Goal: Check status: Check status

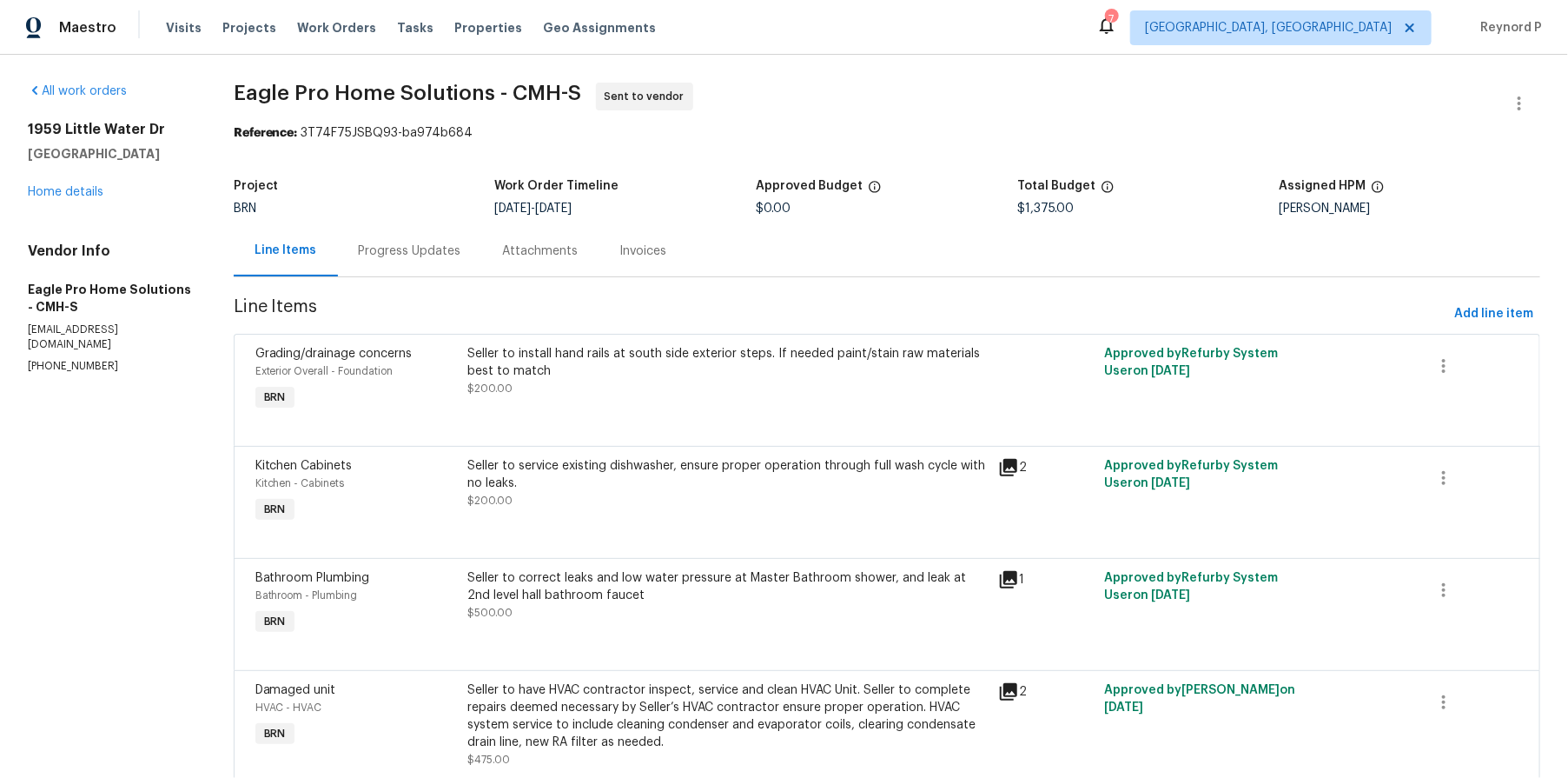
scroll to position [73, 0]
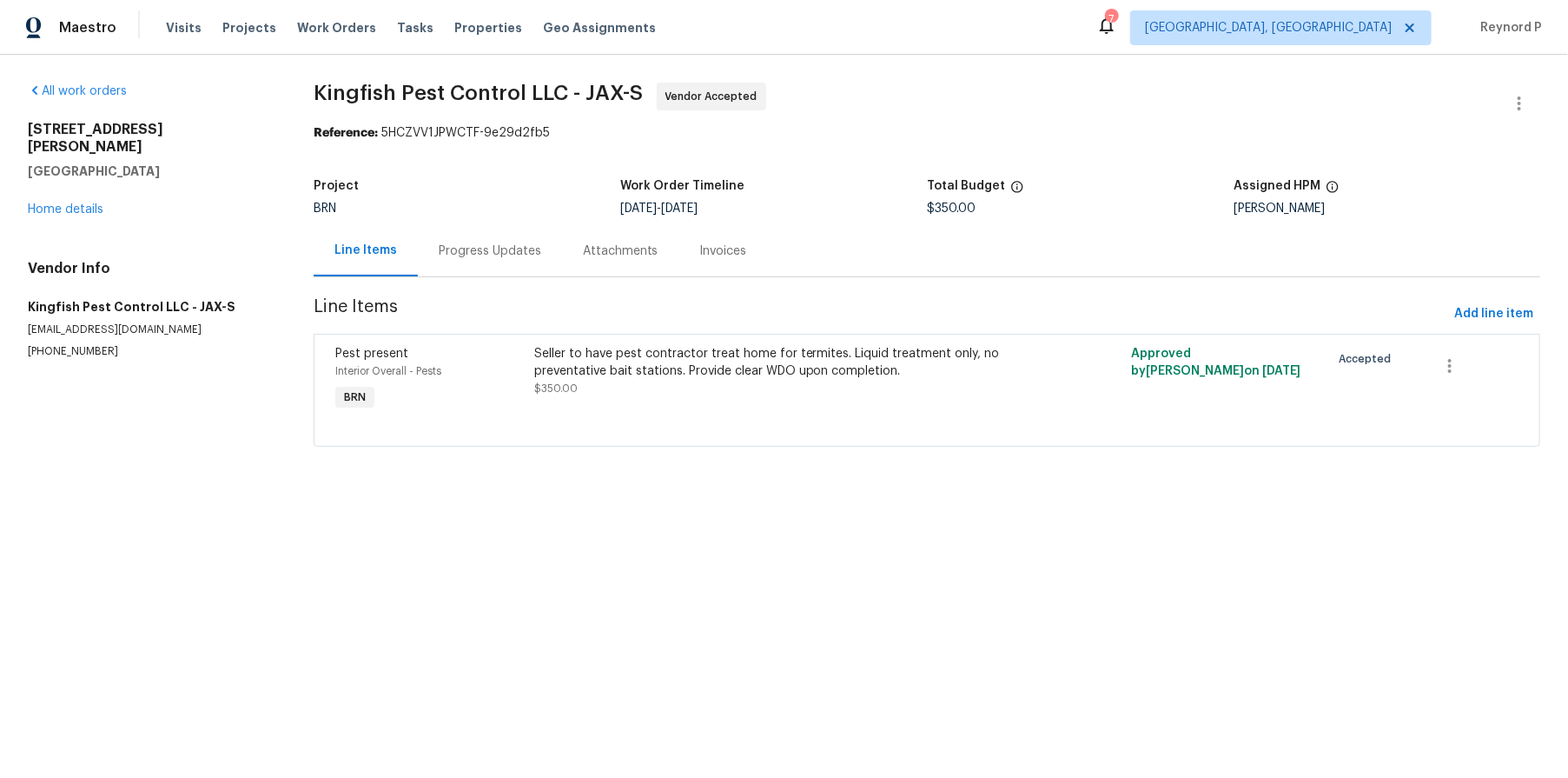
click at [494, 258] on div "Progress Updates" at bounding box center [490, 251] width 103 height 17
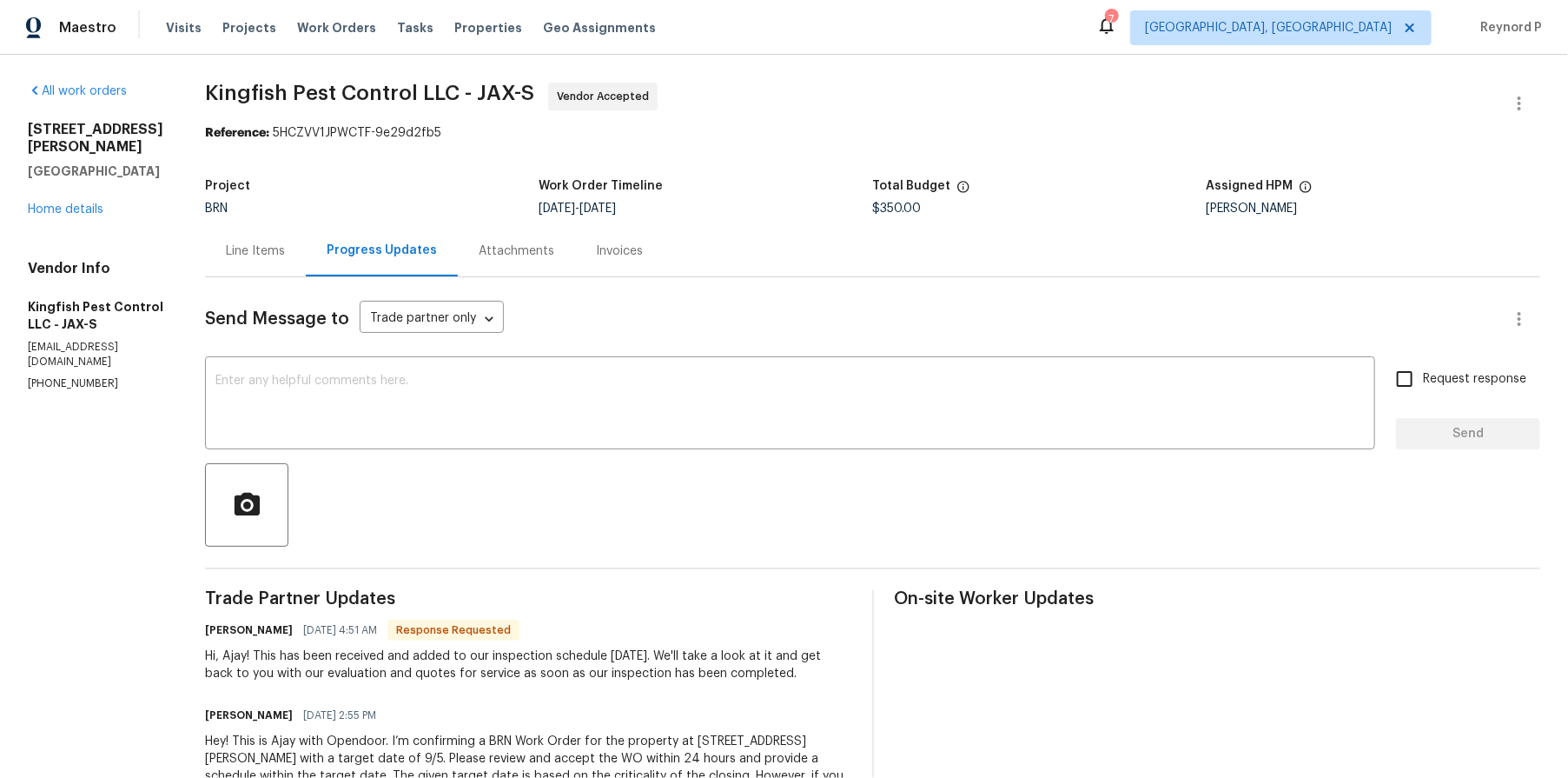
click at [228, 248] on div "Line Items" at bounding box center [255, 251] width 59 height 17
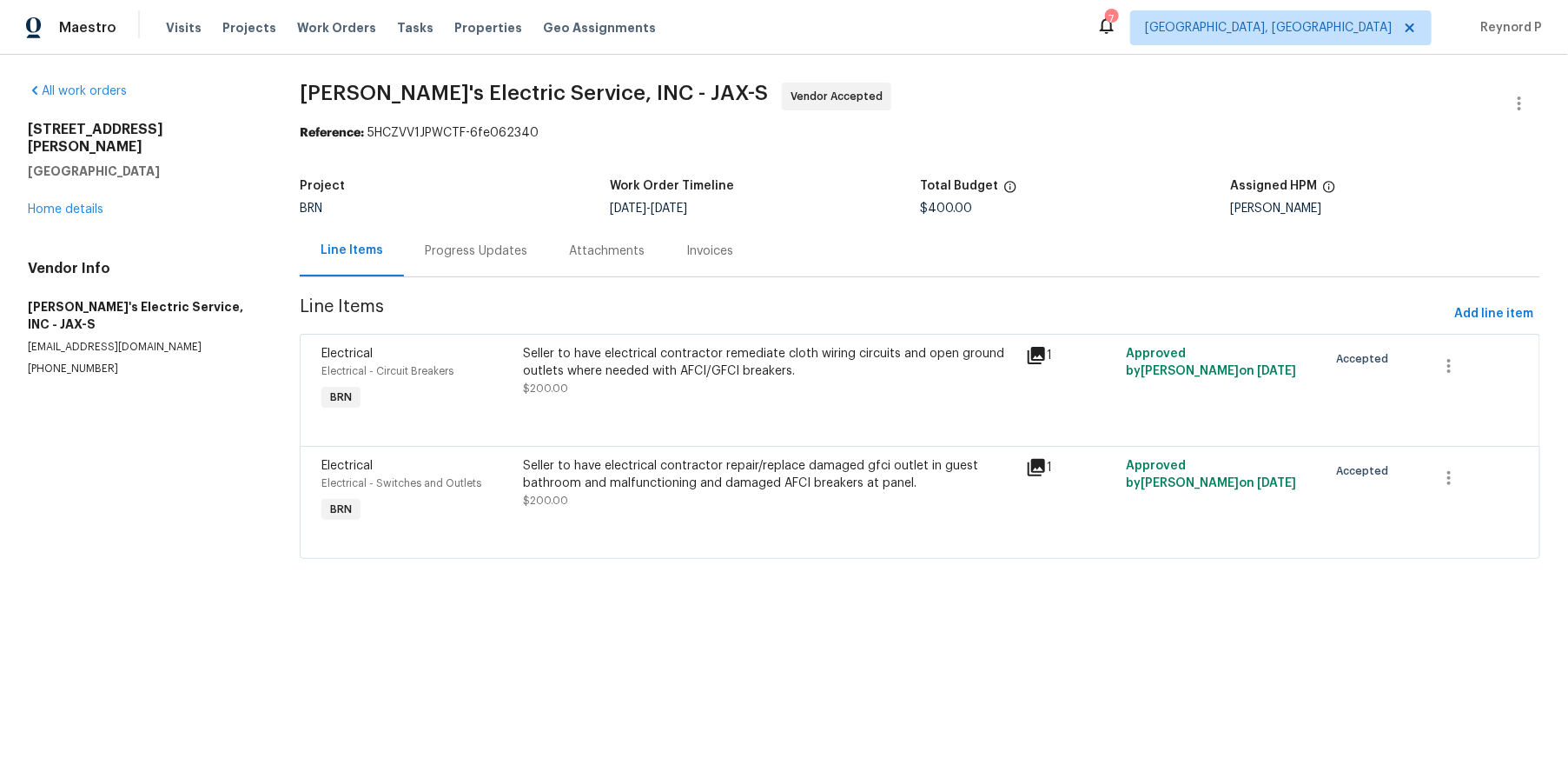
click at [486, 246] on div "Progress Updates" at bounding box center [477, 251] width 103 height 17
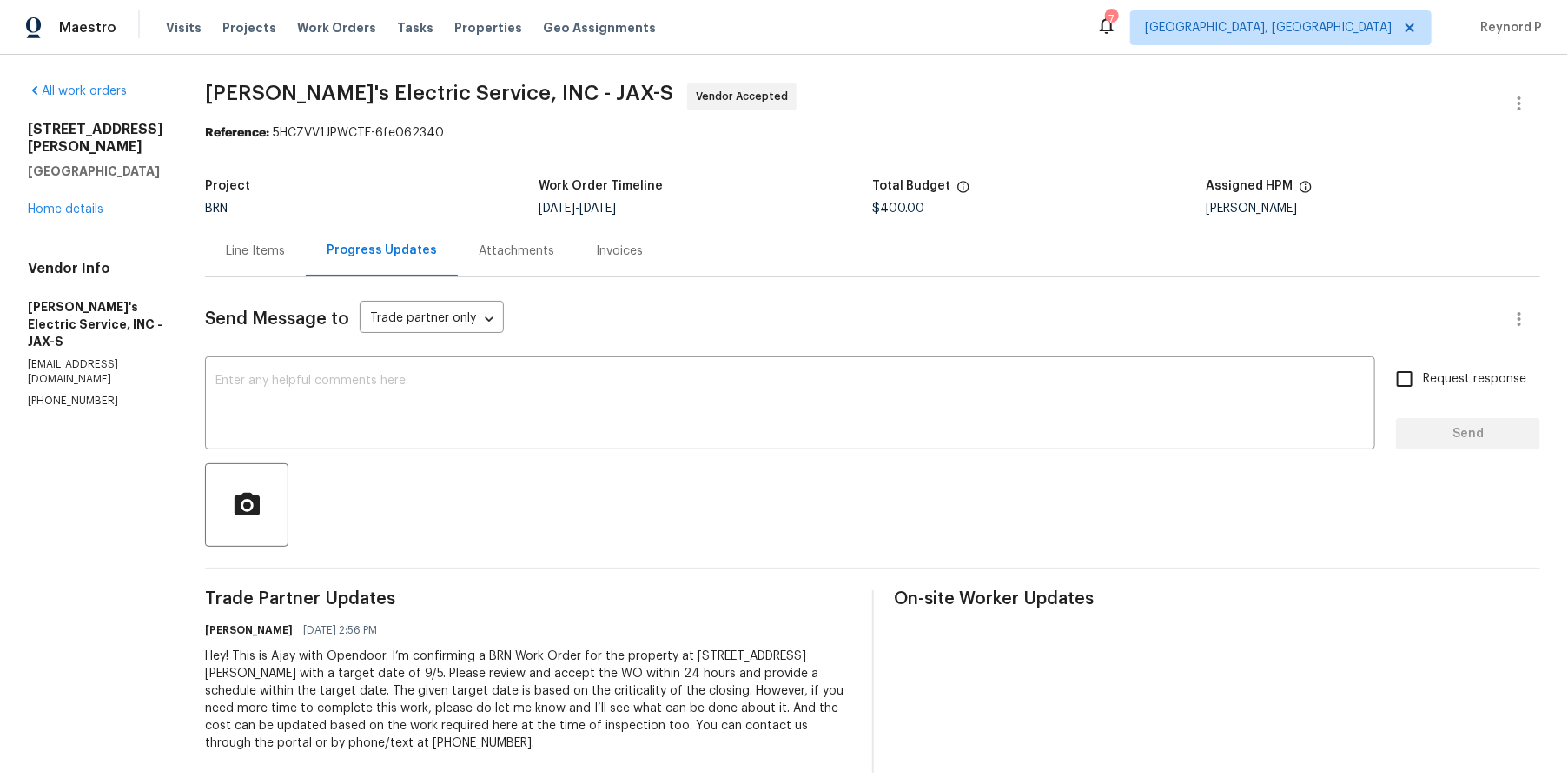
scroll to position [24, 0]
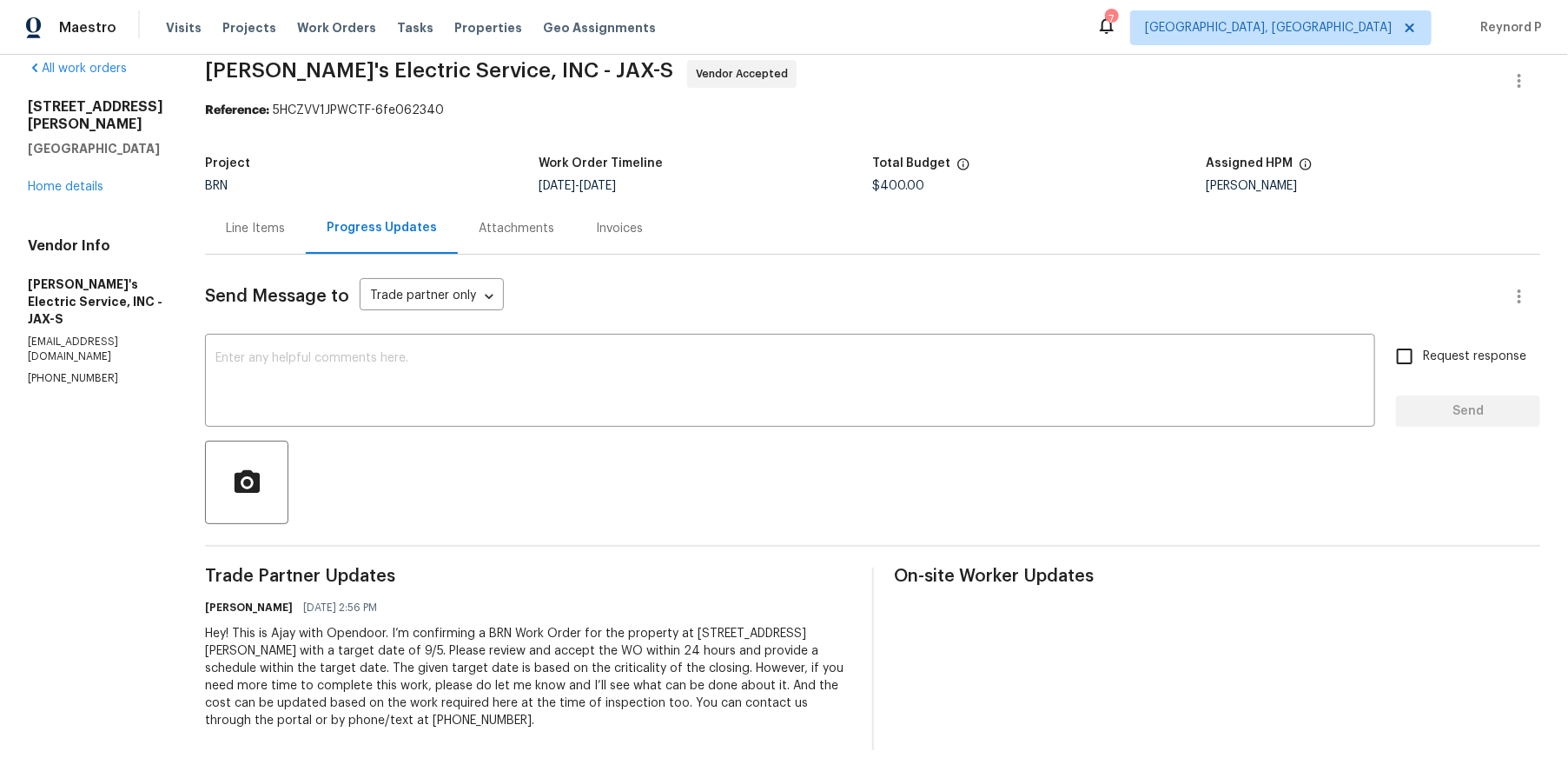
click at [226, 235] on div "Line Items" at bounding box center [255, 229] width 59 height 17
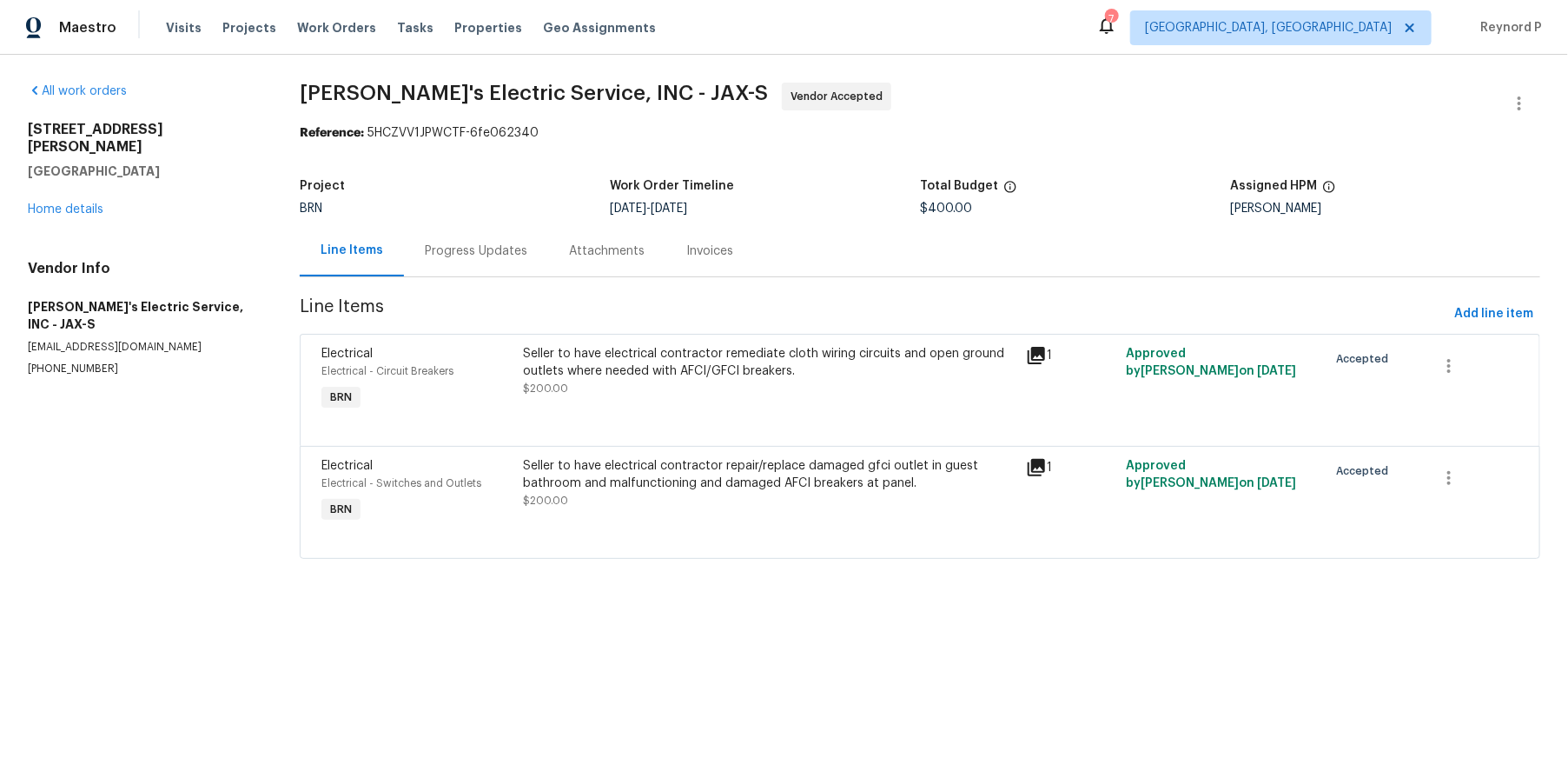
click at [860, 388] on div "Seller to have electrical contractor remediate cloth wiring circuits and open g…" at bounding box center [769, 371] width 493 height 52
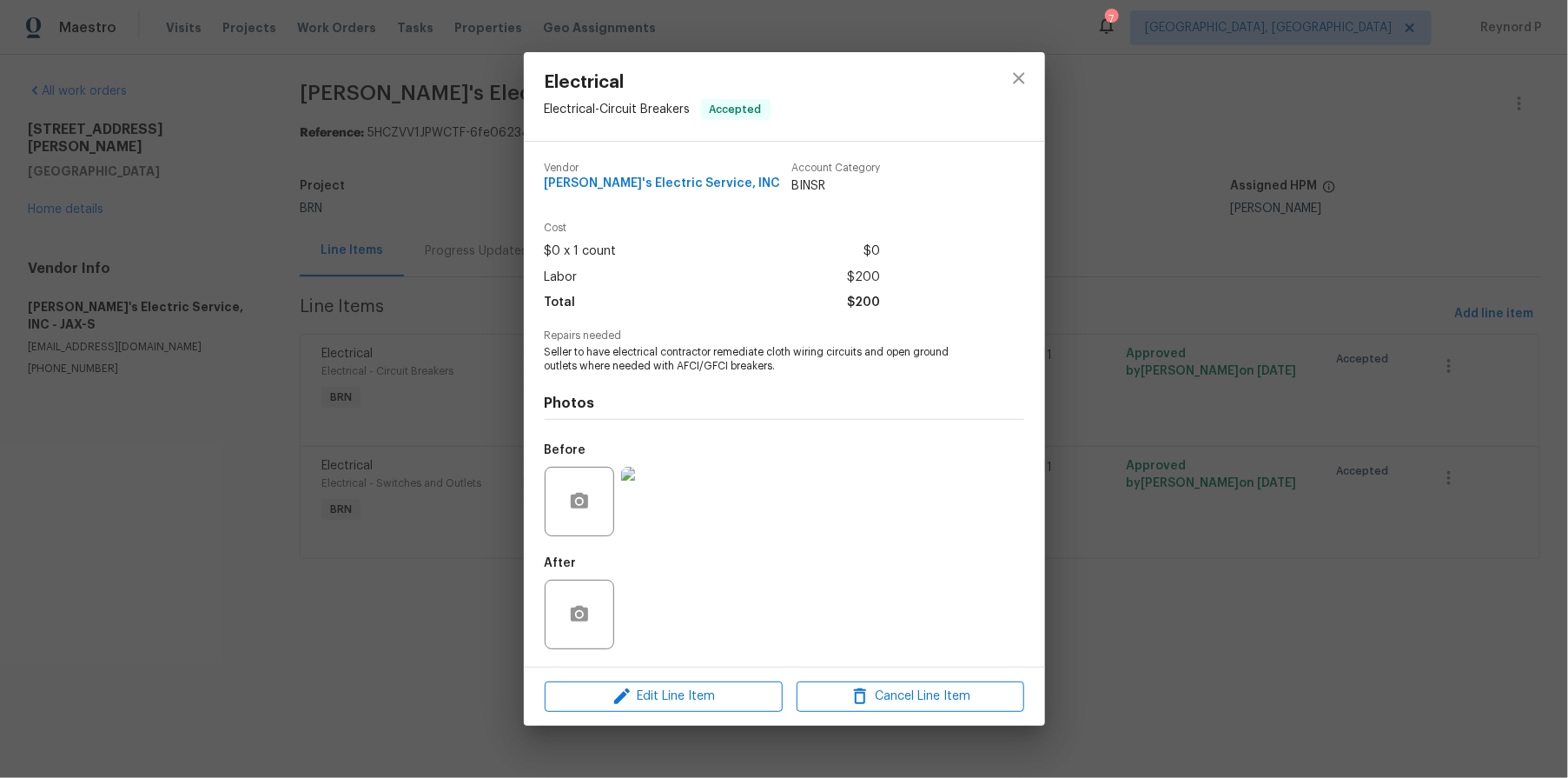
click at [450, 619] on div "Electrical Electrical - Circuit Breakers Accepted Vendor Jack's Electric Servic…" at bounding box center [784, 389] width 1568 height 778
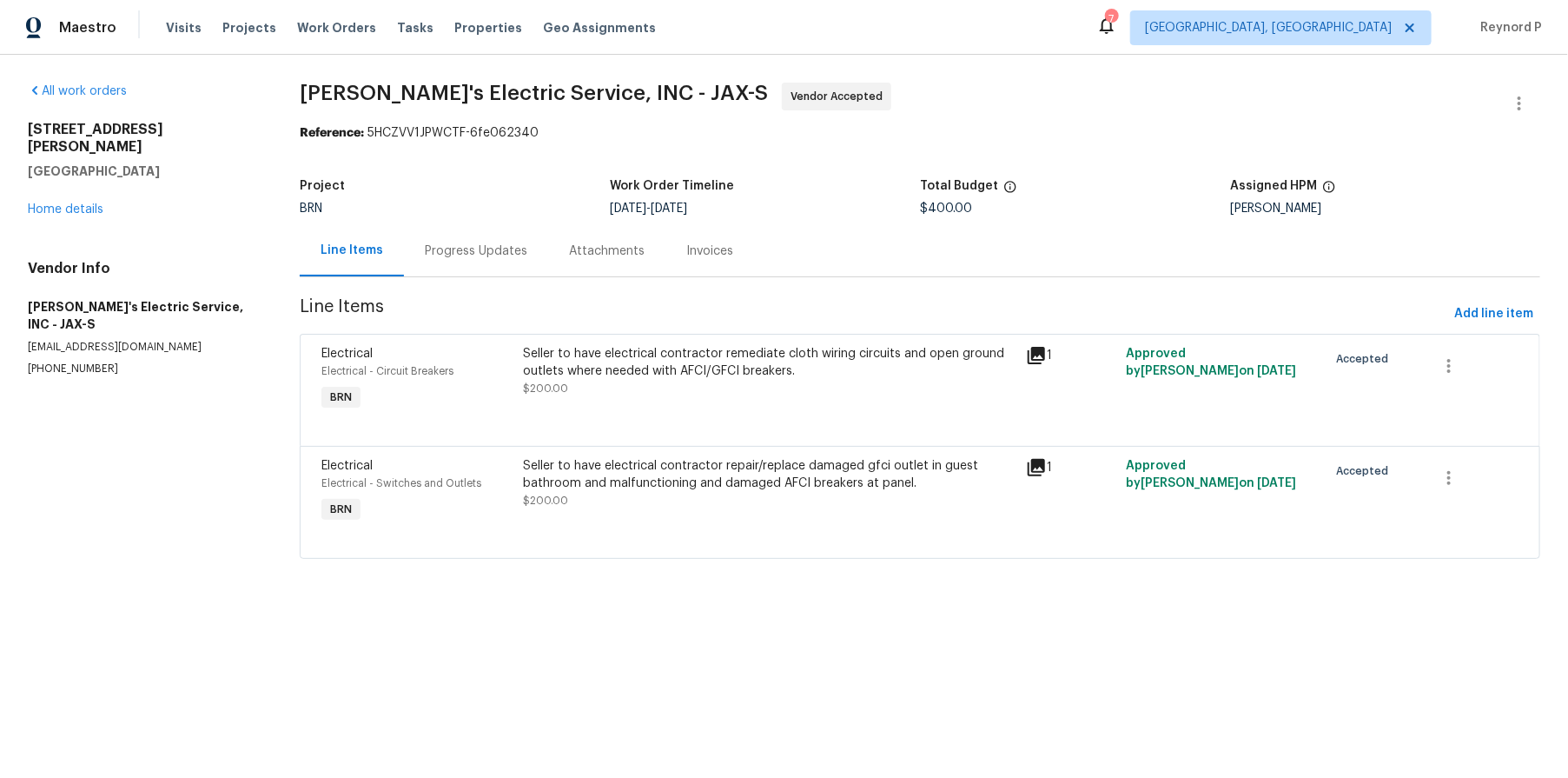
click at [696, 479] on div "Seller to have electrical contractor repair/replace damaged gfci outlet in gues…" at bounding box center [769, 474] width 493 height 34
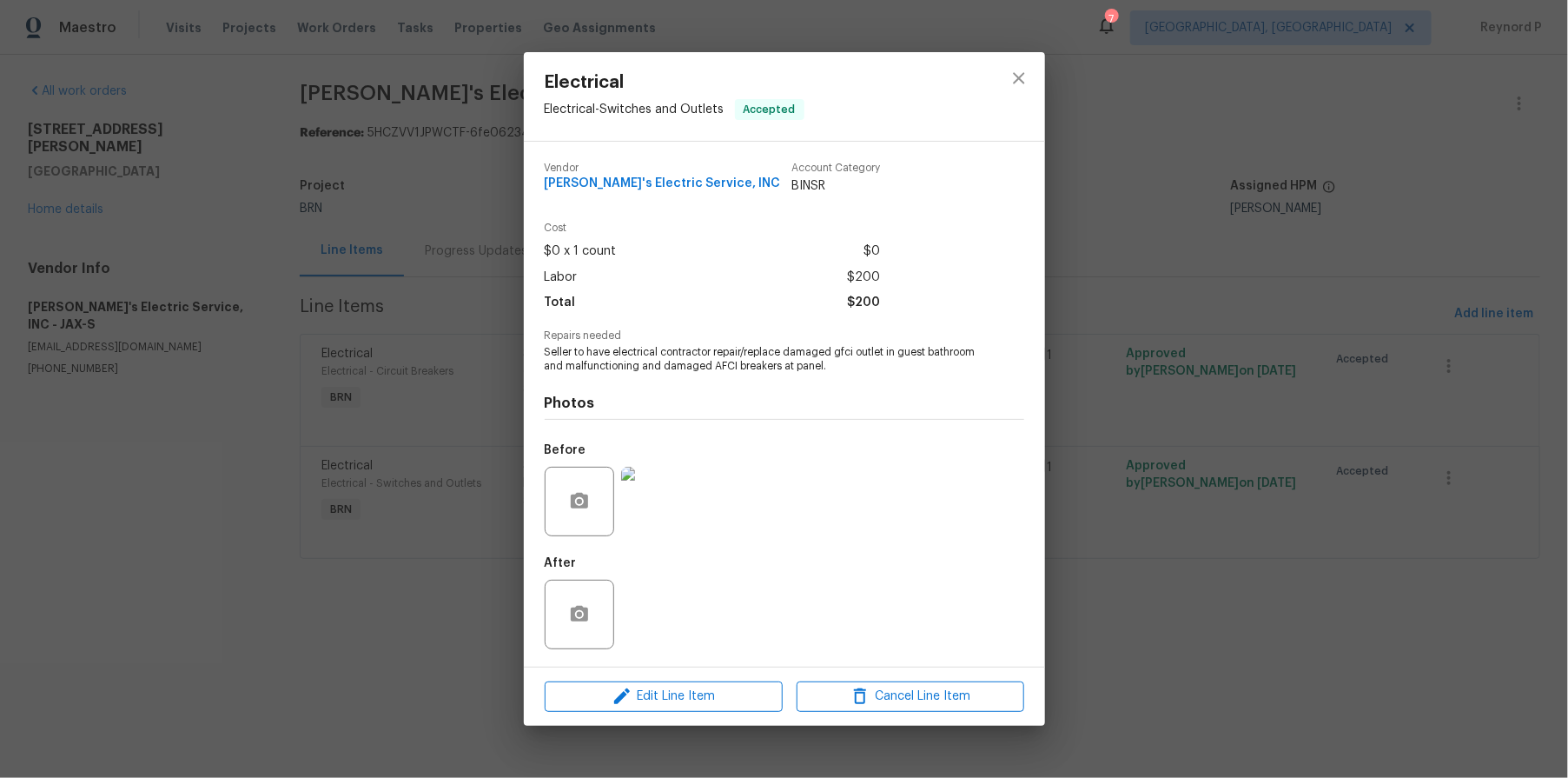
click at [417, 627] on div "Electrical Electrical - Switches and Outlets Accepted Vendor Jack's Electric Se…" at bounding box center [784, 389] width 1568 height 778
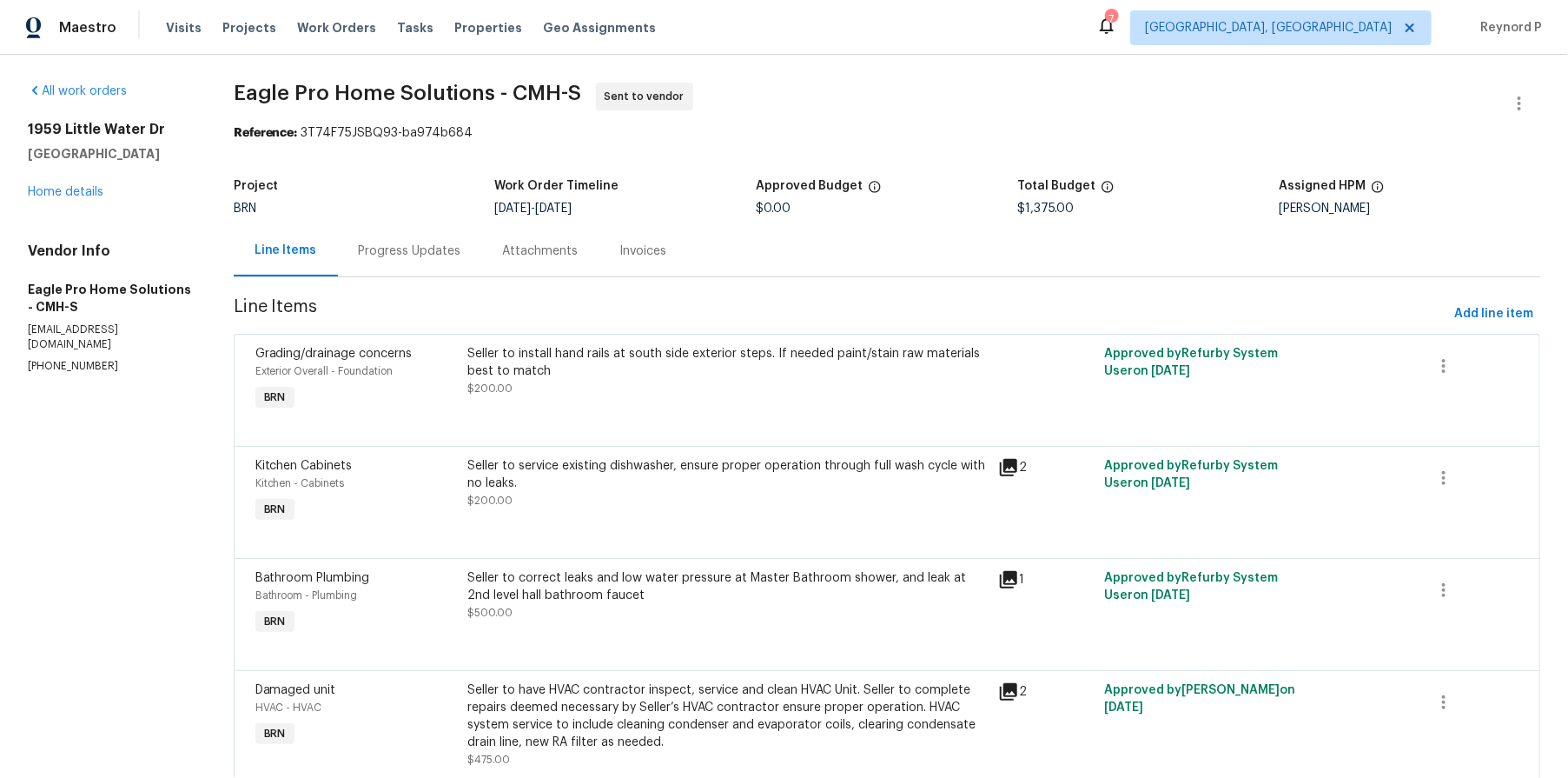
scroll to position [73, 0]
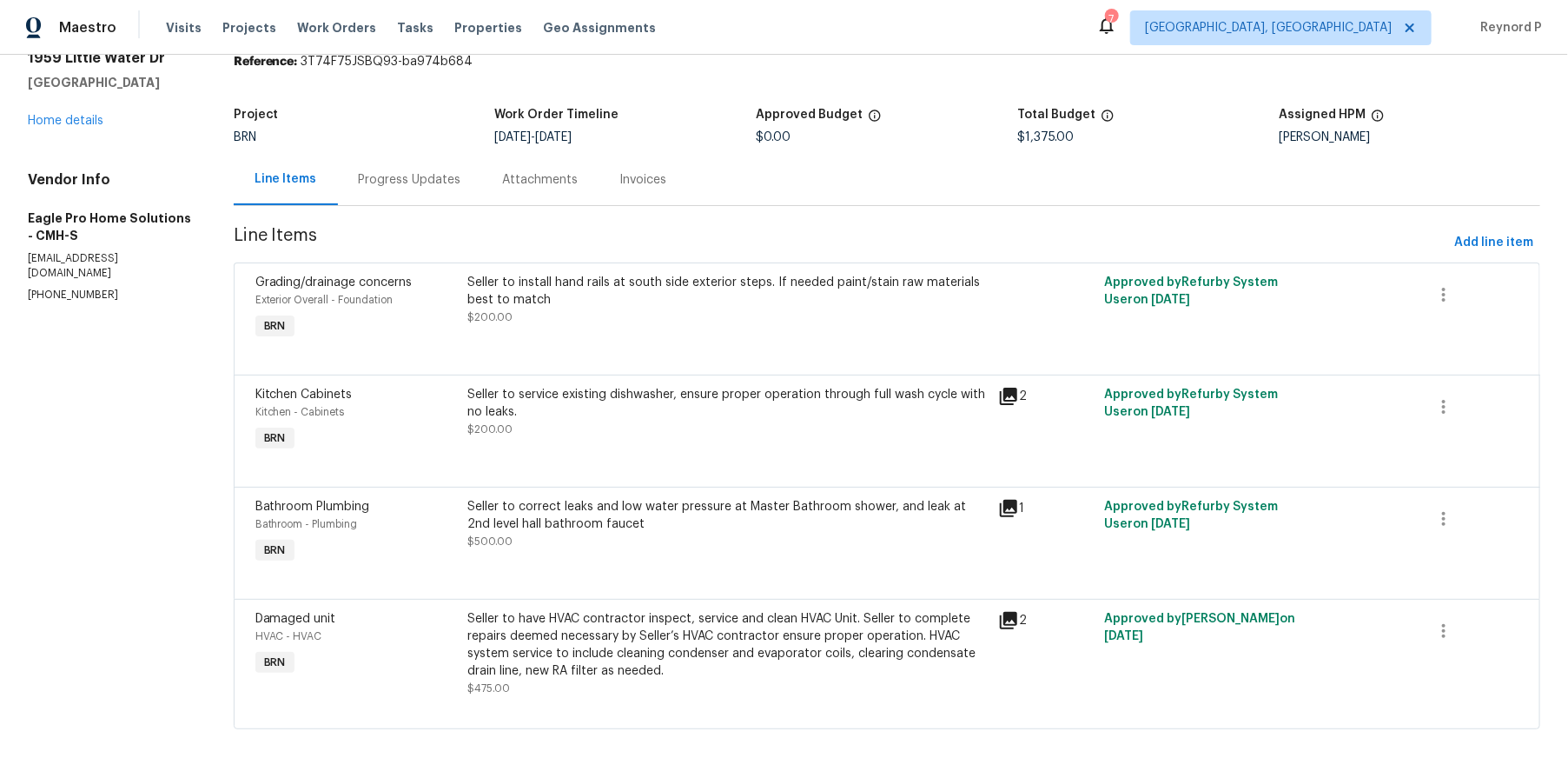
click at [794, 404] on div "Seller to service existing dishwasher, ensure proper operation through full was…" at bounding box center [727, 403] width 520 height 34
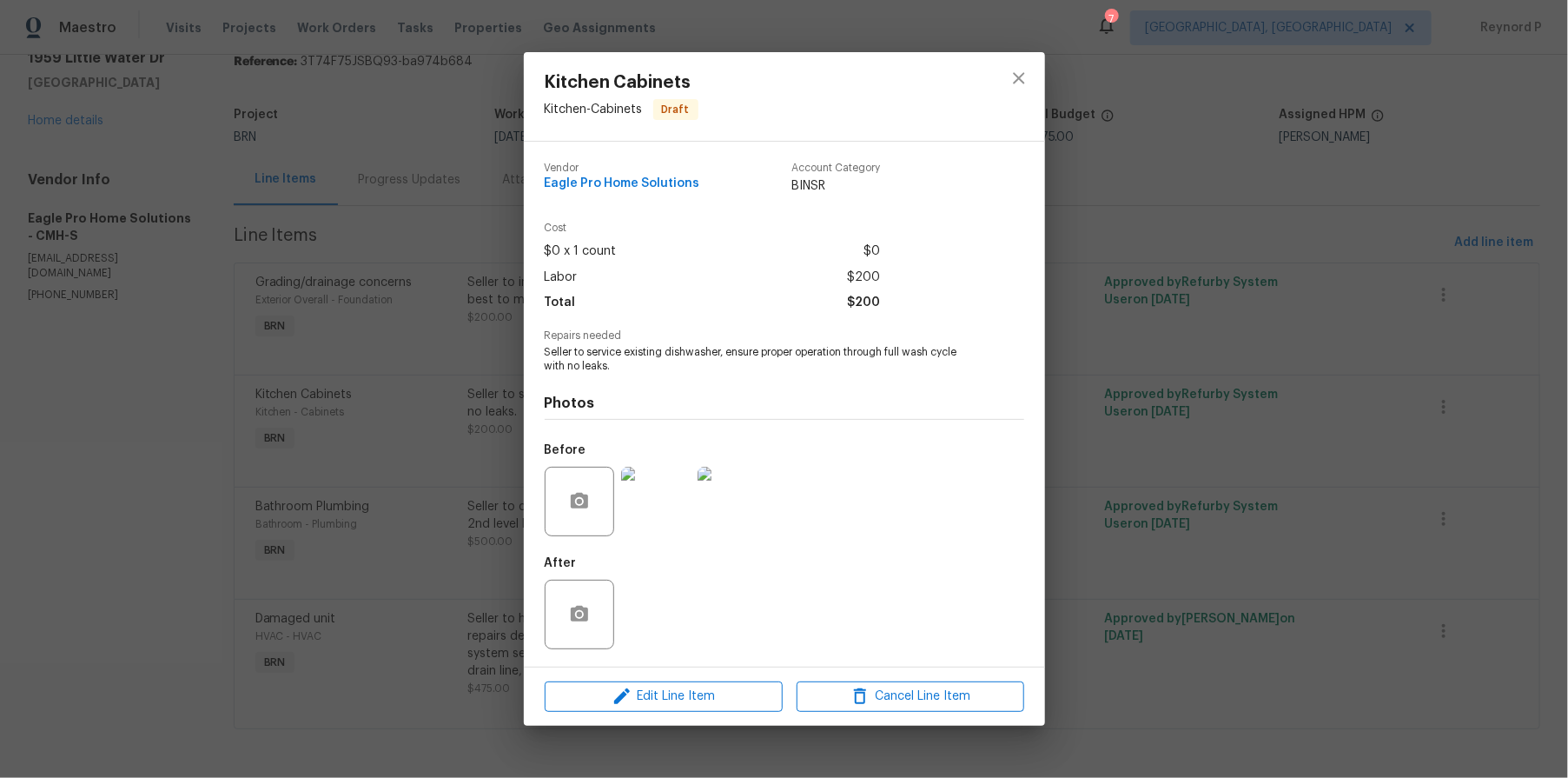
click at [636, 503] on img at bounding box center [656, 501] width 70 height 70
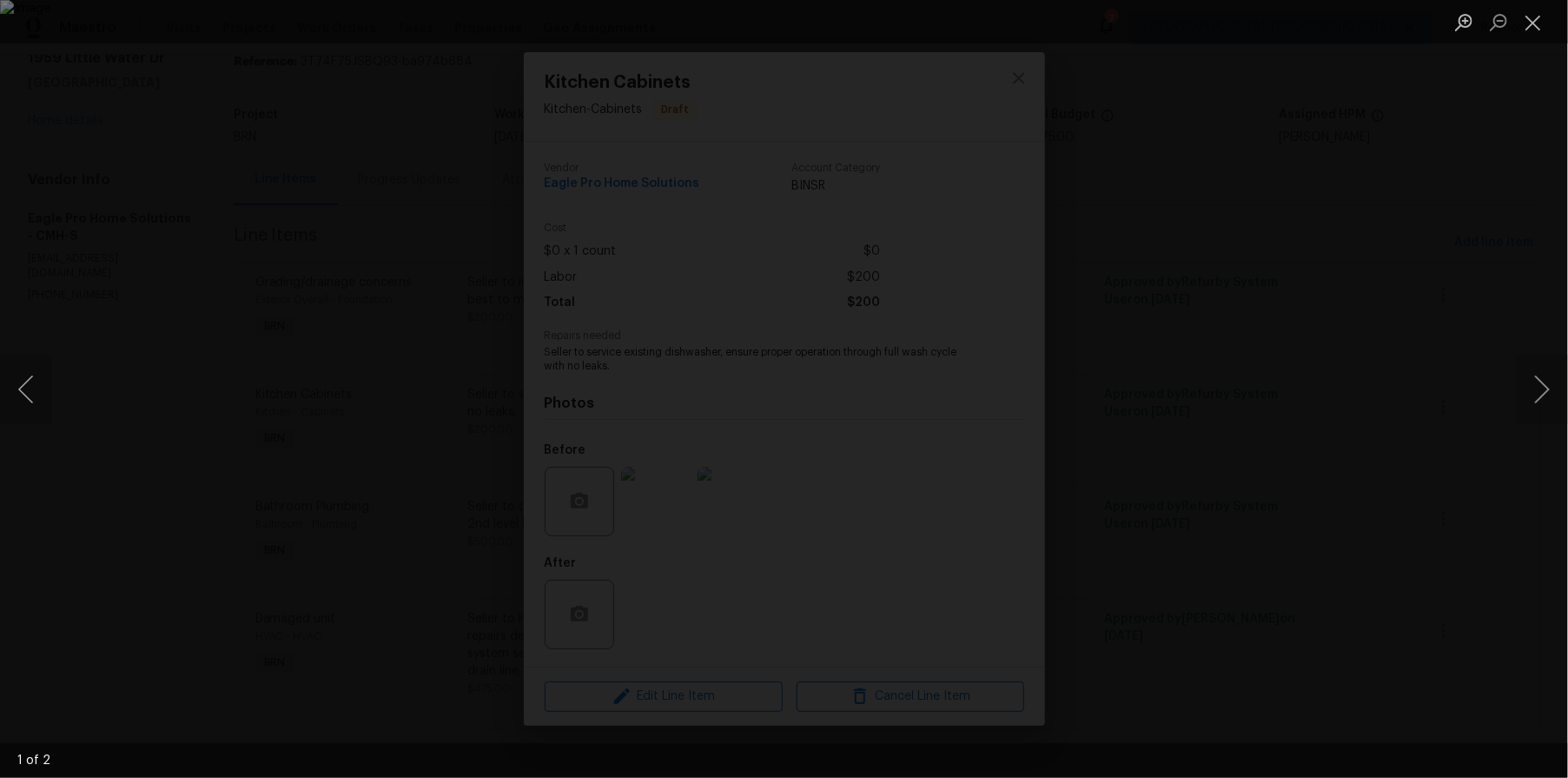
click at [253, 312] on div "Lightbox" at bounding box center [784, 389] width 1568 height 778
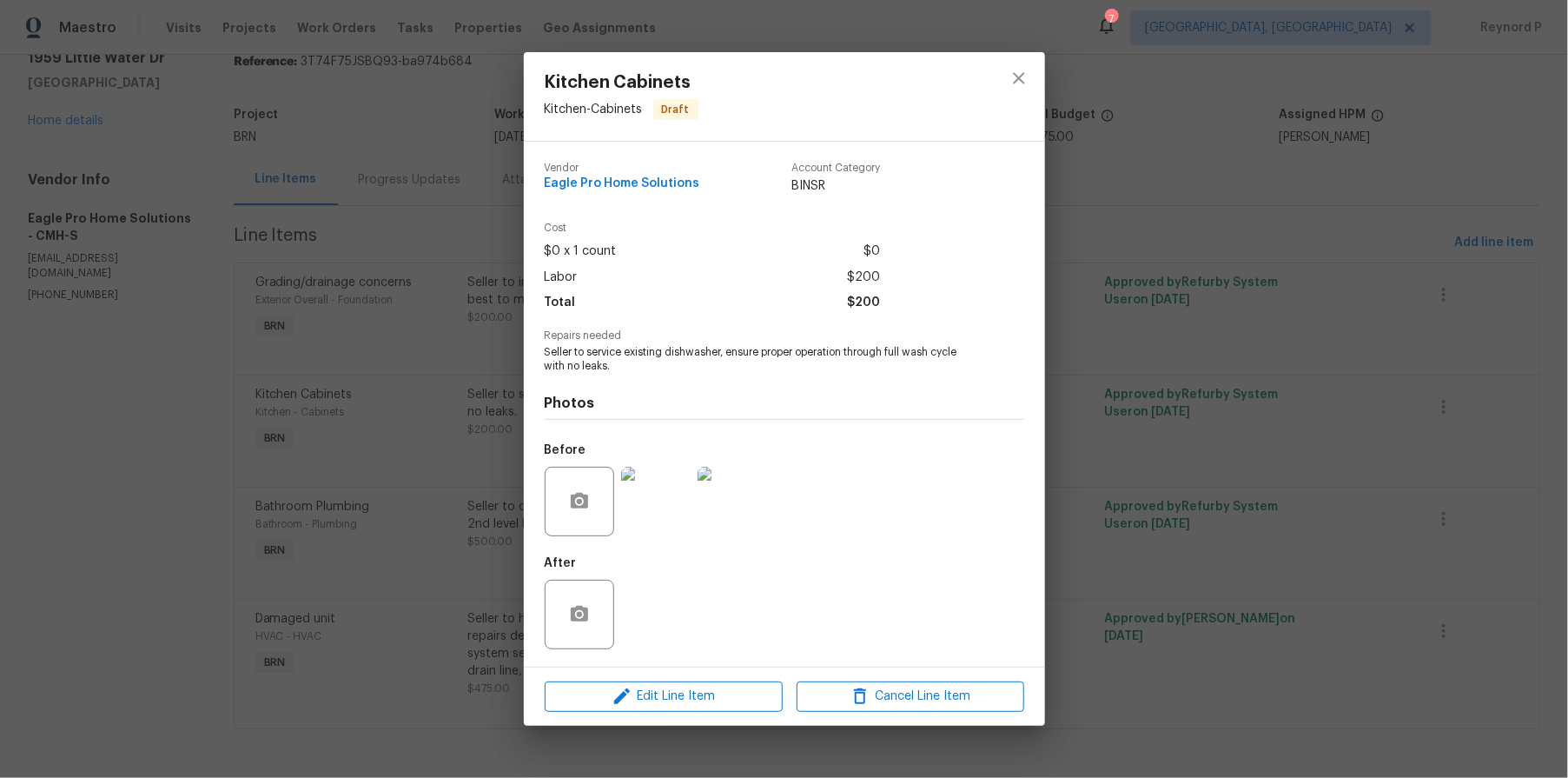
click at [351, 341] on div "Kitchen Cabinets Kitchen - Cabinets Draft Vendor Eagle Pro Home Solutions Accou…" at bounding box center [784, 389] width 1568 height 778
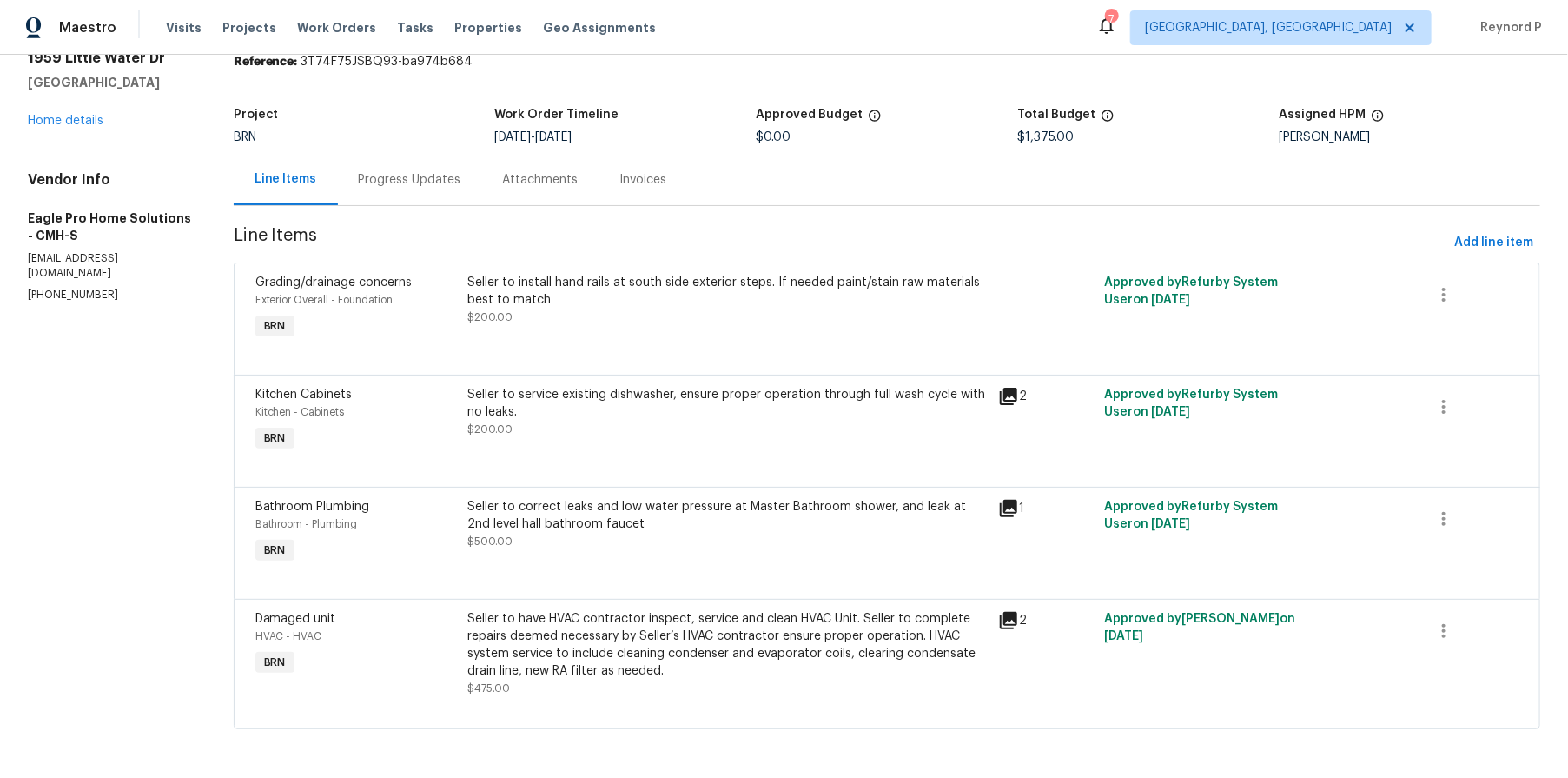
click at [638, 505] on div "Seller to correct leaks and low water pressure at Master Bathroom shower, and l…" at bounding box center [727, 515] width 520 height 34
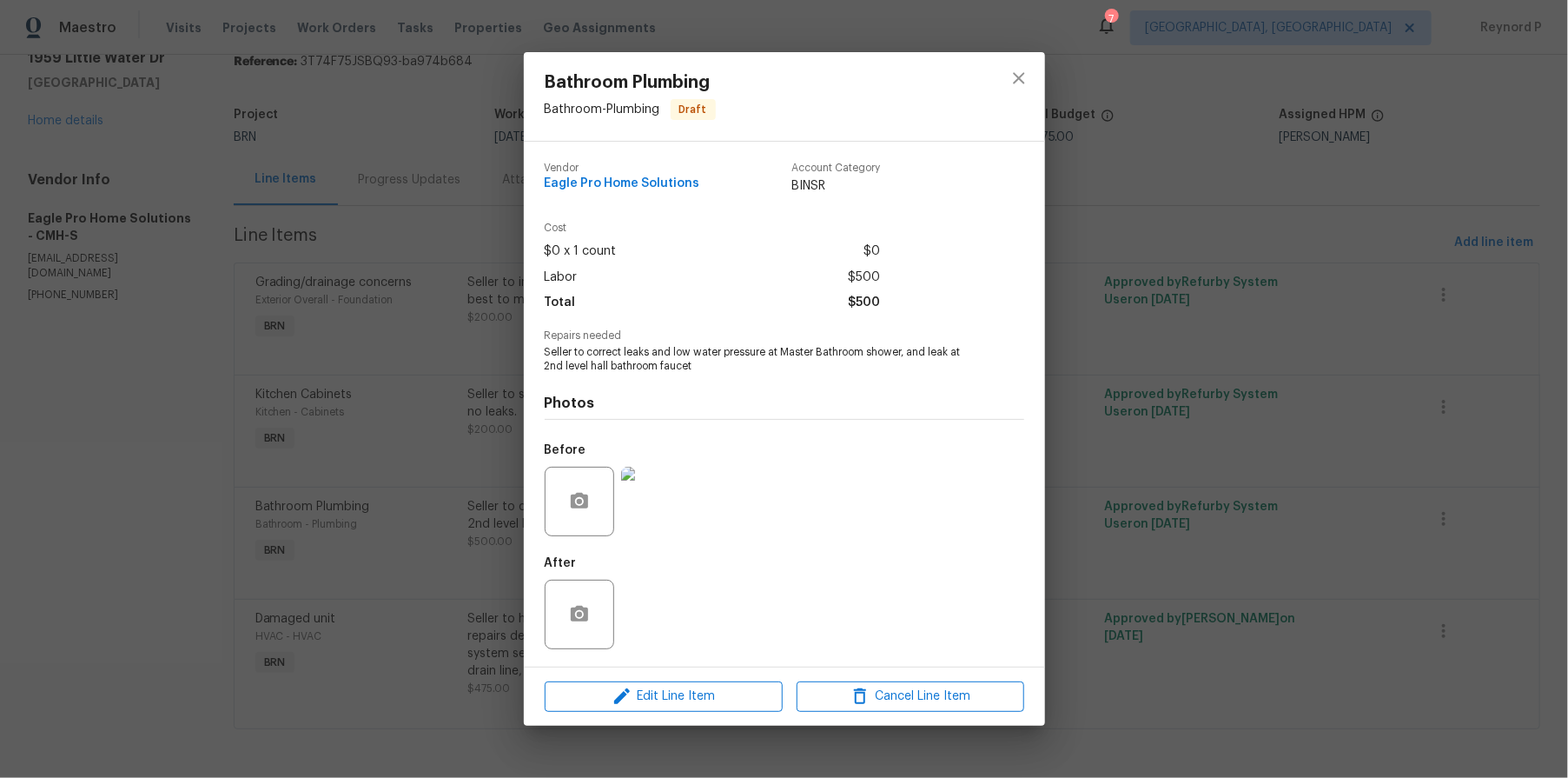
click at [654, 496] on img at bounding box center [656, 501] width 70 height 70
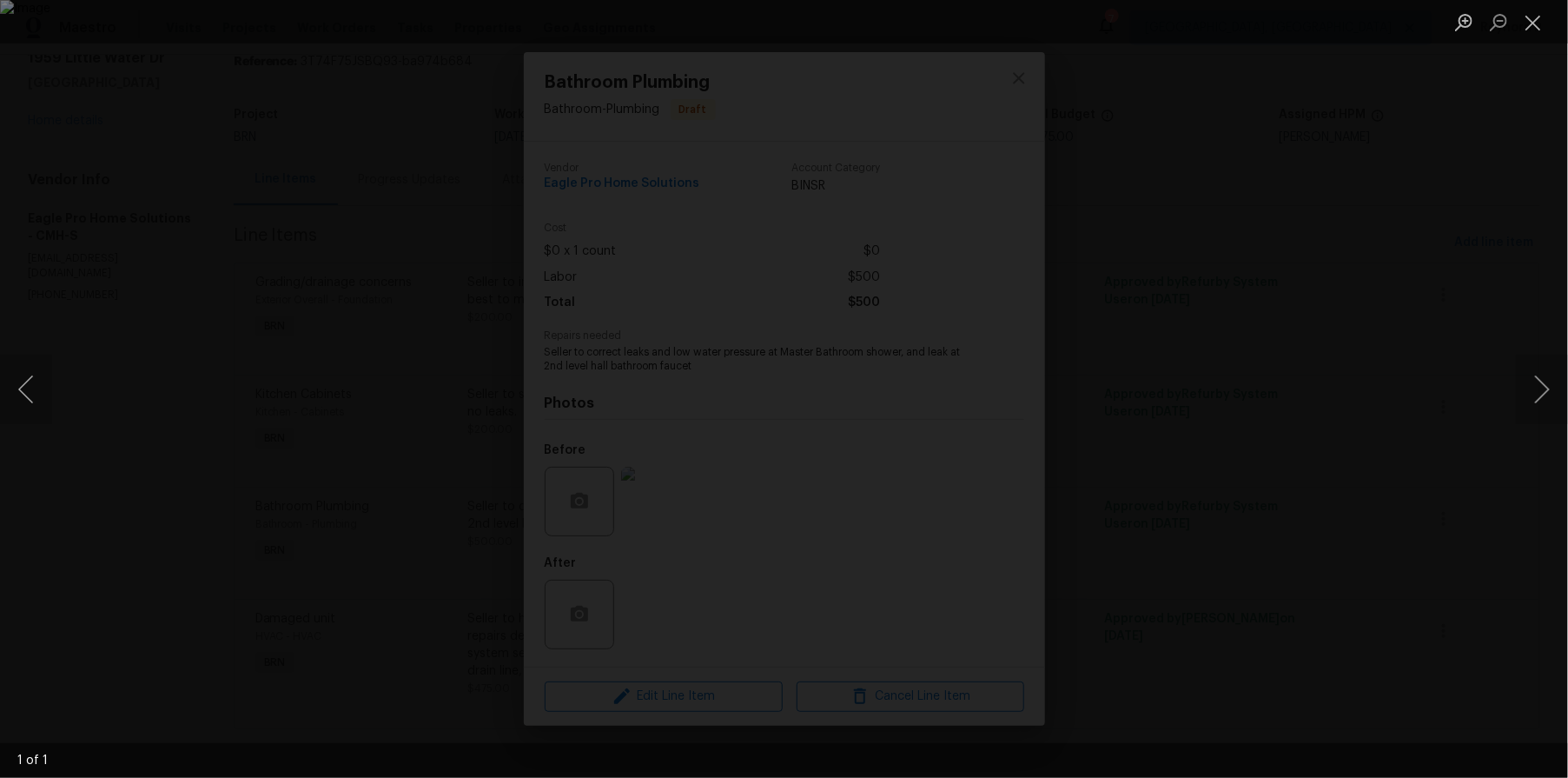
click at [281, 429] on div "Lightbox" at bounding box center [784, 389] width 1568 height 778
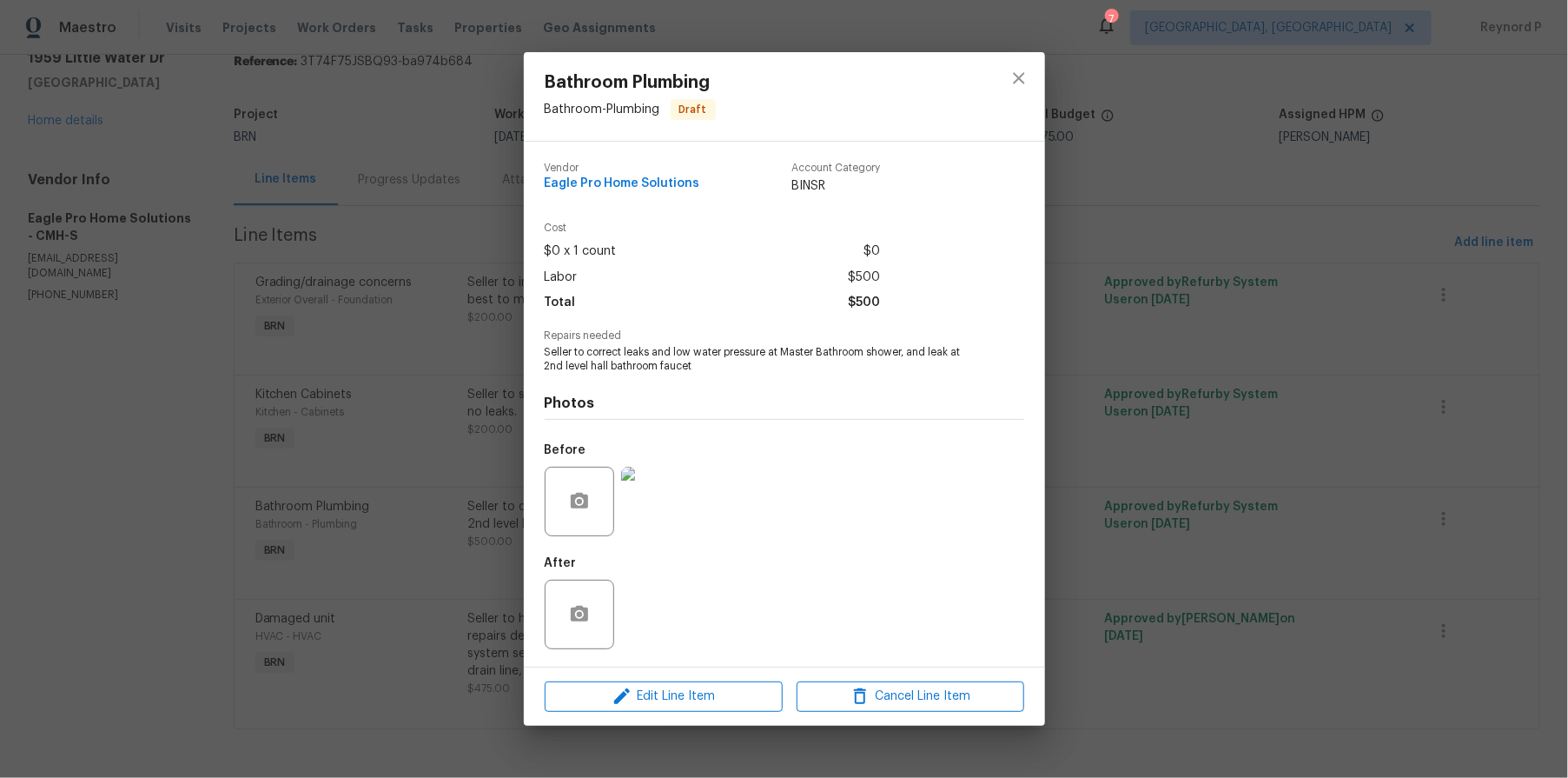
click at [317, 558] on div "Bathroom Plumbing Bathroom - Plumbing Draft Vendor Eagle Pro Home Solutions Acc…" at bounding box center [784, 389] width 1568 height 778
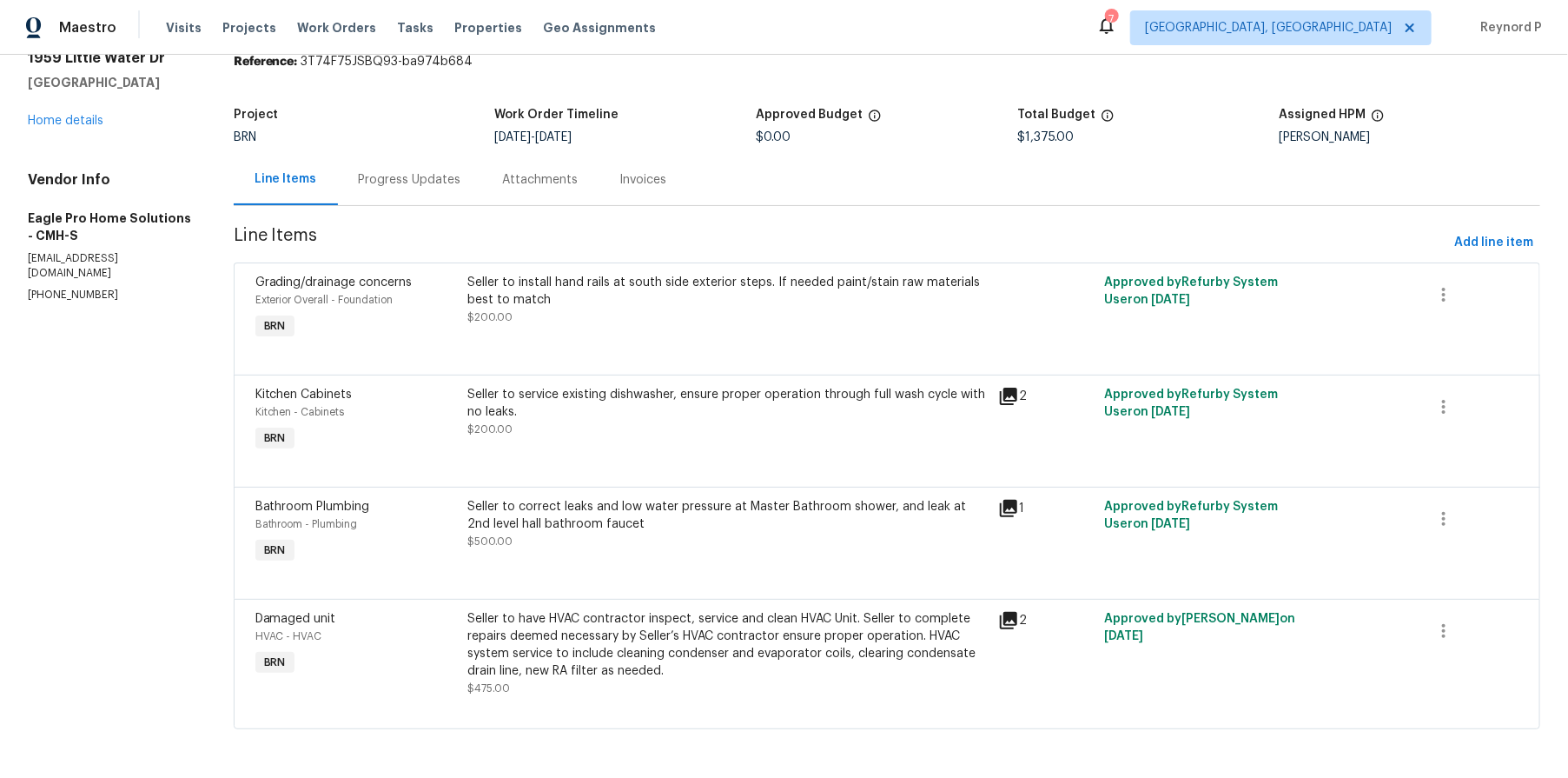
click at [614, 645] on div "Seller to have HVAC contractor inspect, service and clean HVAC Unit. Seller to …" at bounding box center [727, 645] width 520 height 70
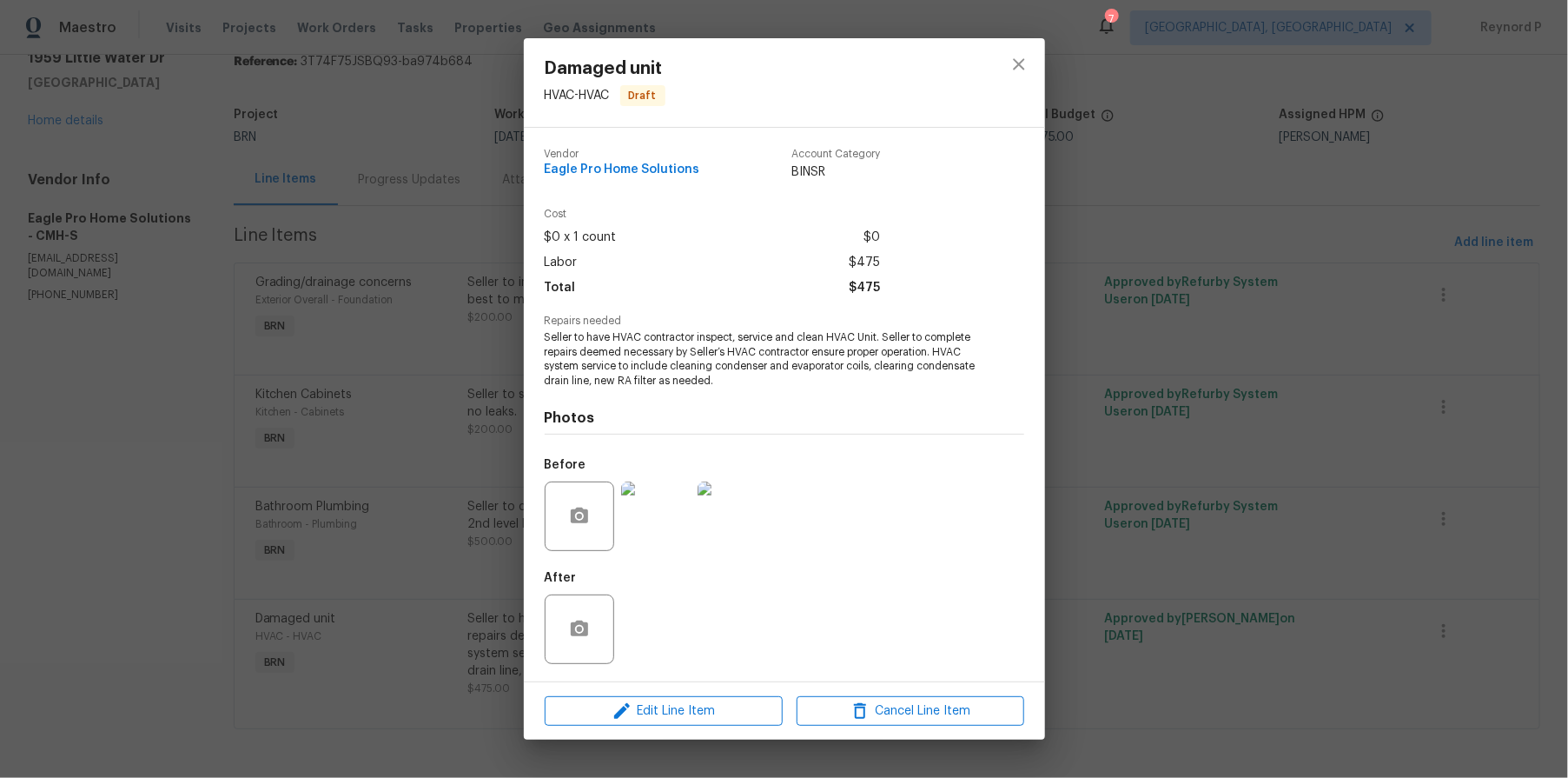
click at [654, 523] on img at bounding box center [656, 516] width 70 height 70
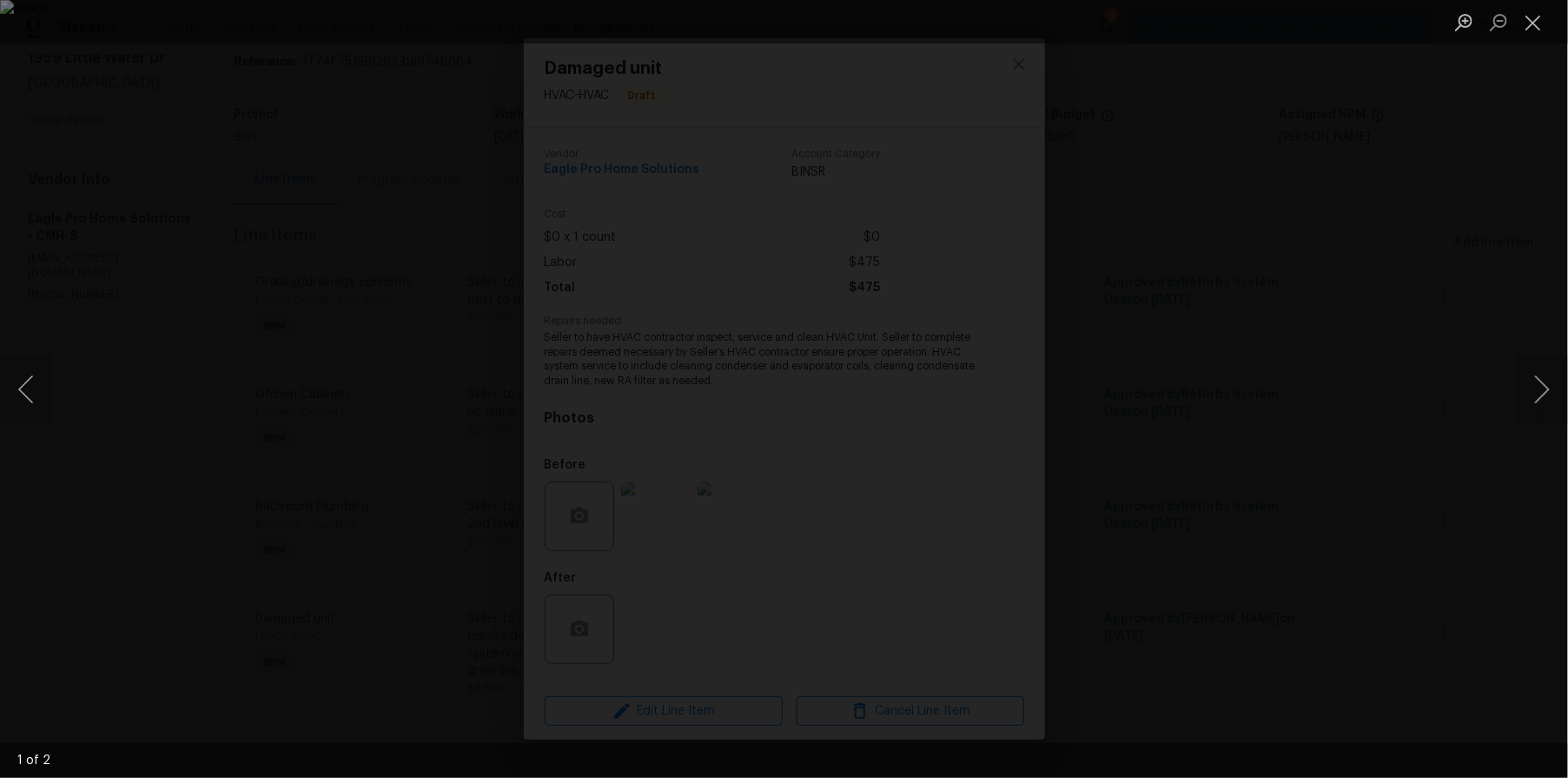
click at [215, 423] on div "Lightbox" at bounding box center [784, 389] width 1568 height 778
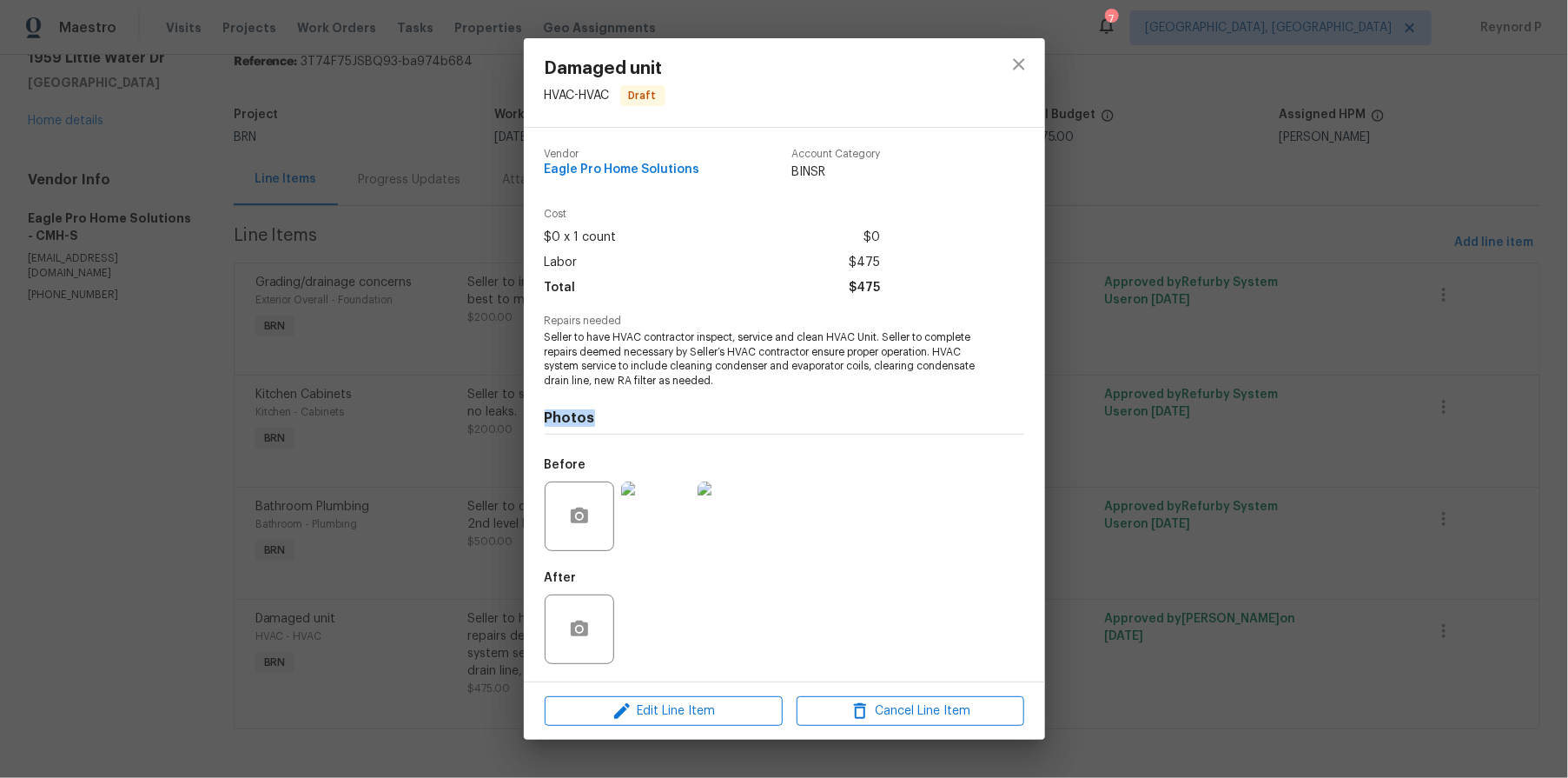
click at [215, 423] on div "Damaged unit HVAC - HVAC Draft Vendor Eagle Pro Home Solutions Account Category…" at bounding box center [784, 389] width 1568 height 778
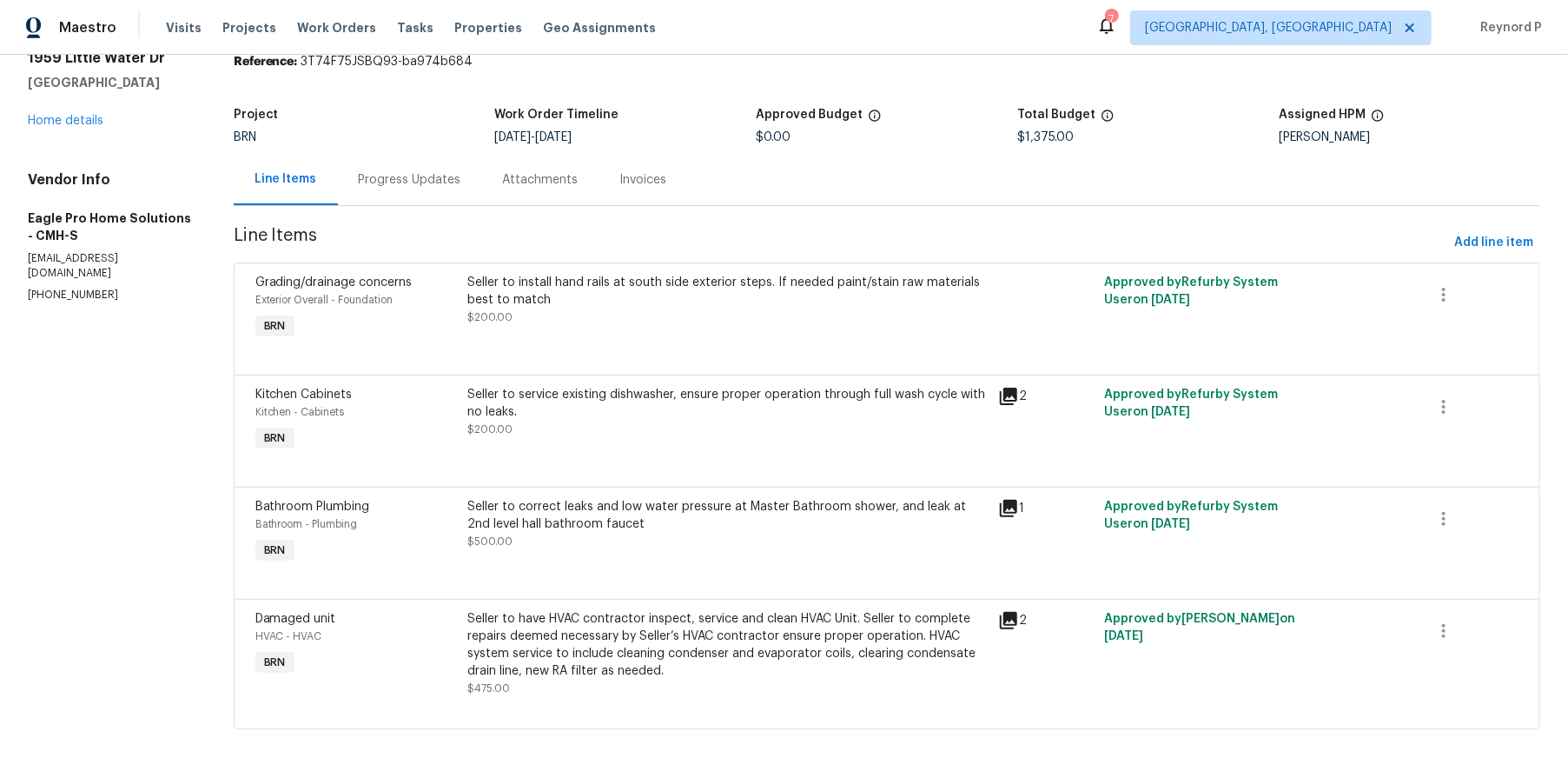
scroll to position [0, 0]
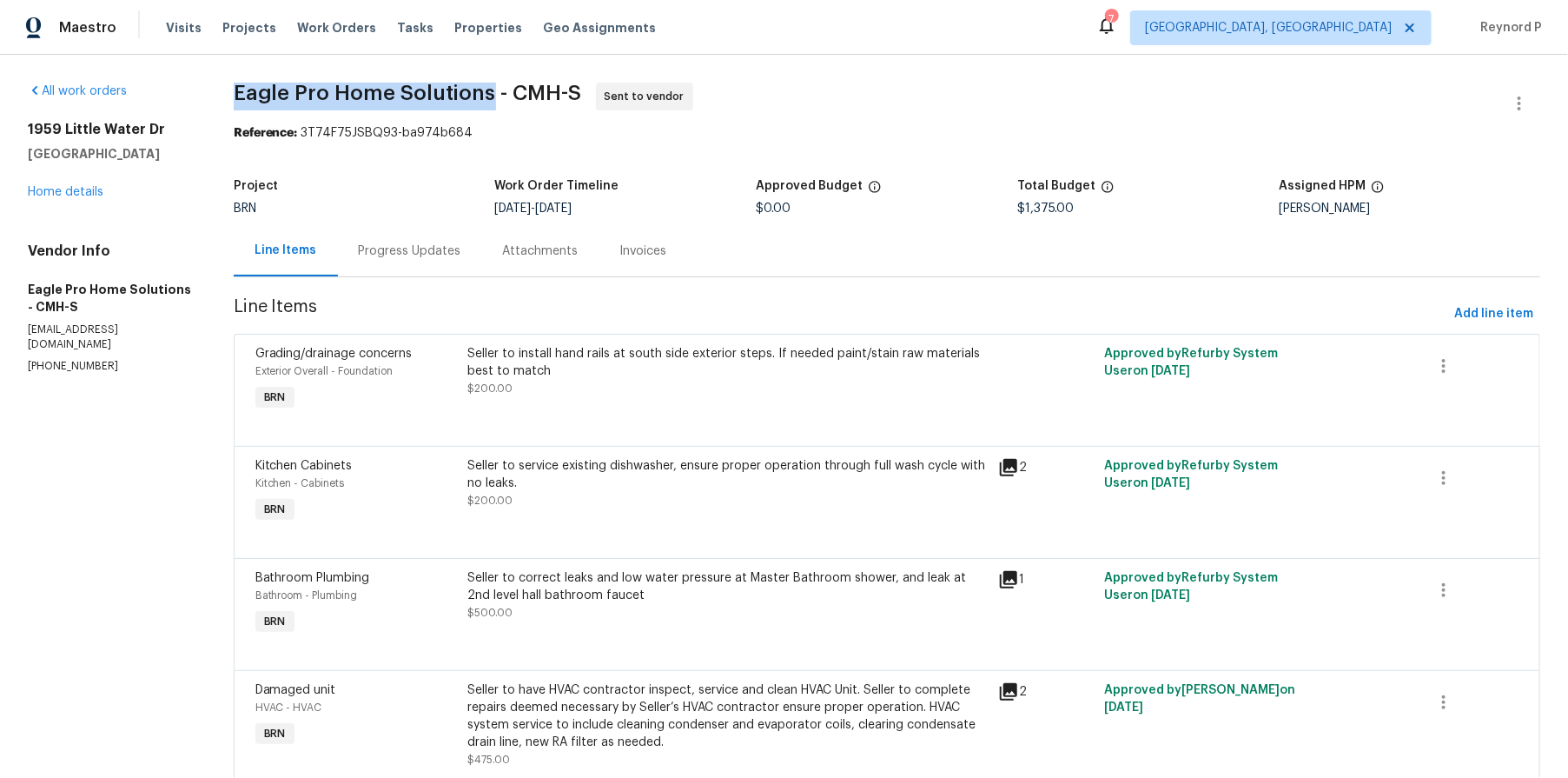
drag, startPoint x: 504, startPoint y: 95, endPoint x: 234, endPoint y: 94, distance: 270.0
click at [234, 94] on div "All work orders 1959 Little Water Dr Columbus, OH 43223 Home details Vendor Inf…" at bounding box center [784, 451] width 1568 height 794
copy span "Eagle Pro Home Solutions"
click at [850, 97] on span "Eagle Pro Home Solutions - CMH-S Sent to vendor" at bounding box center [865, 104] width 1265 height 42
click at [414, 254] on div "Progress Updates" at bounding box center [410, 251] width 103 height 17
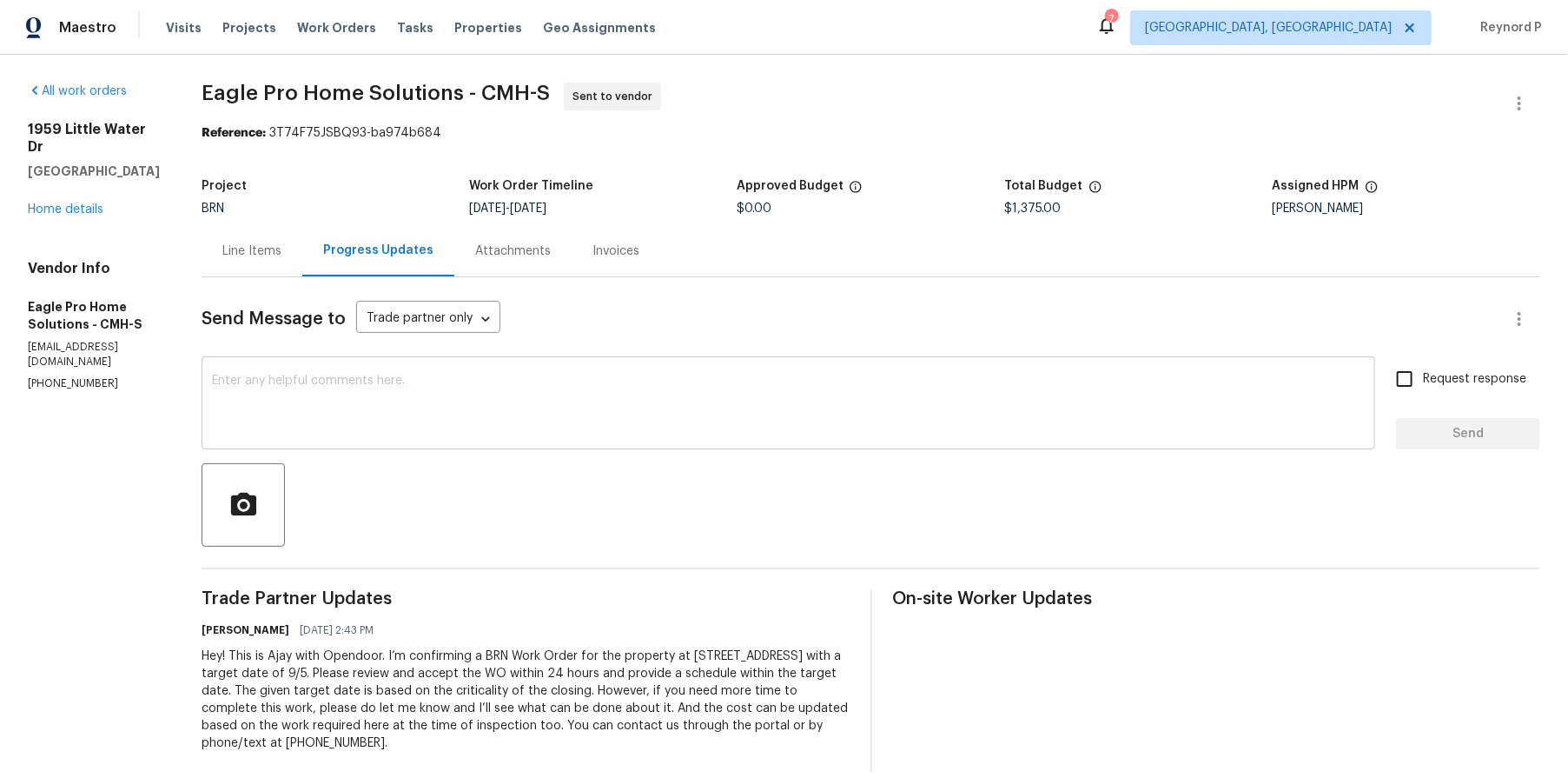
scroll to position [24, 0]
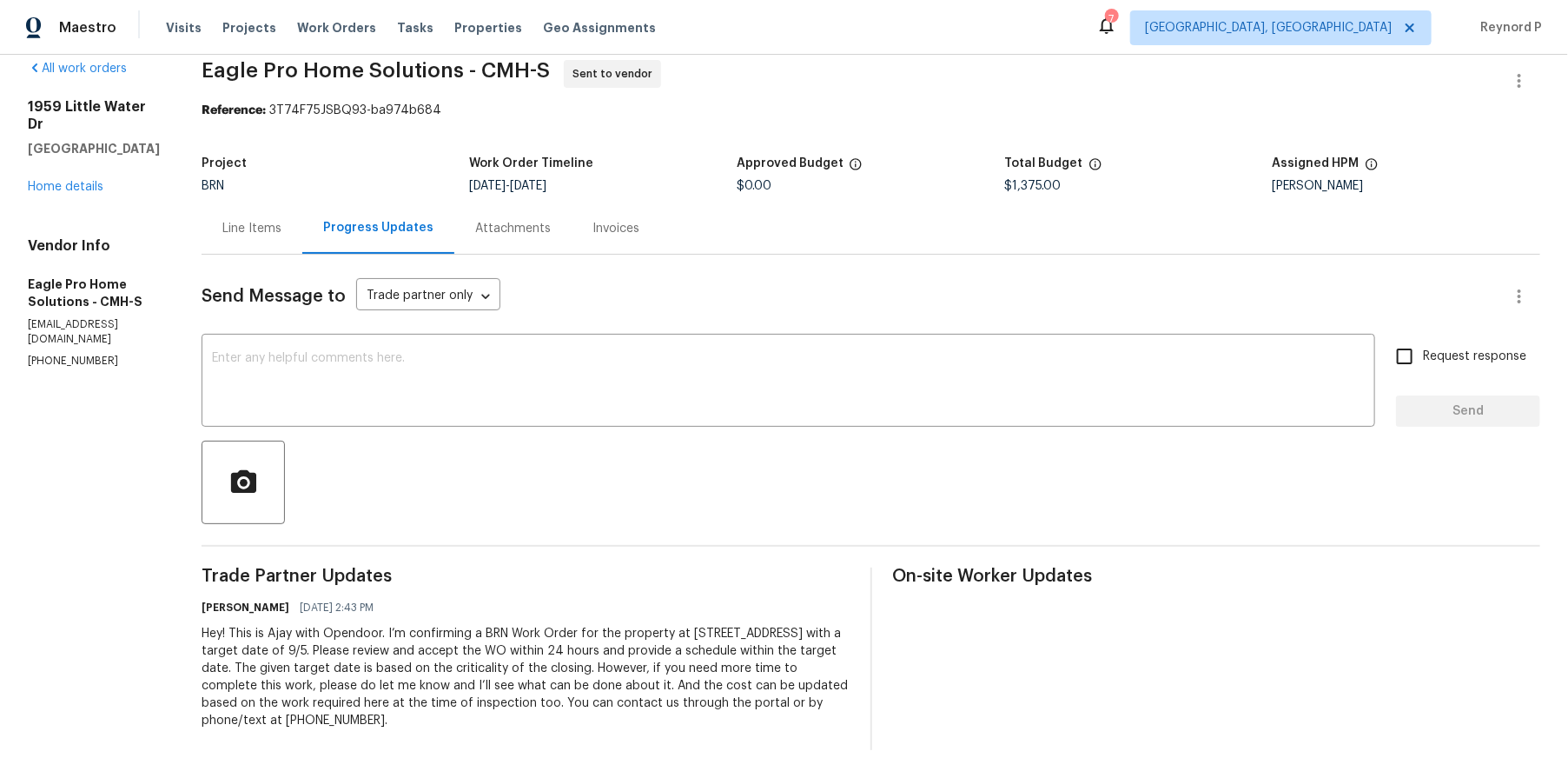
click at [281, 222] on div "Line Items" at bounding box center [252, 229] width 59 height 17
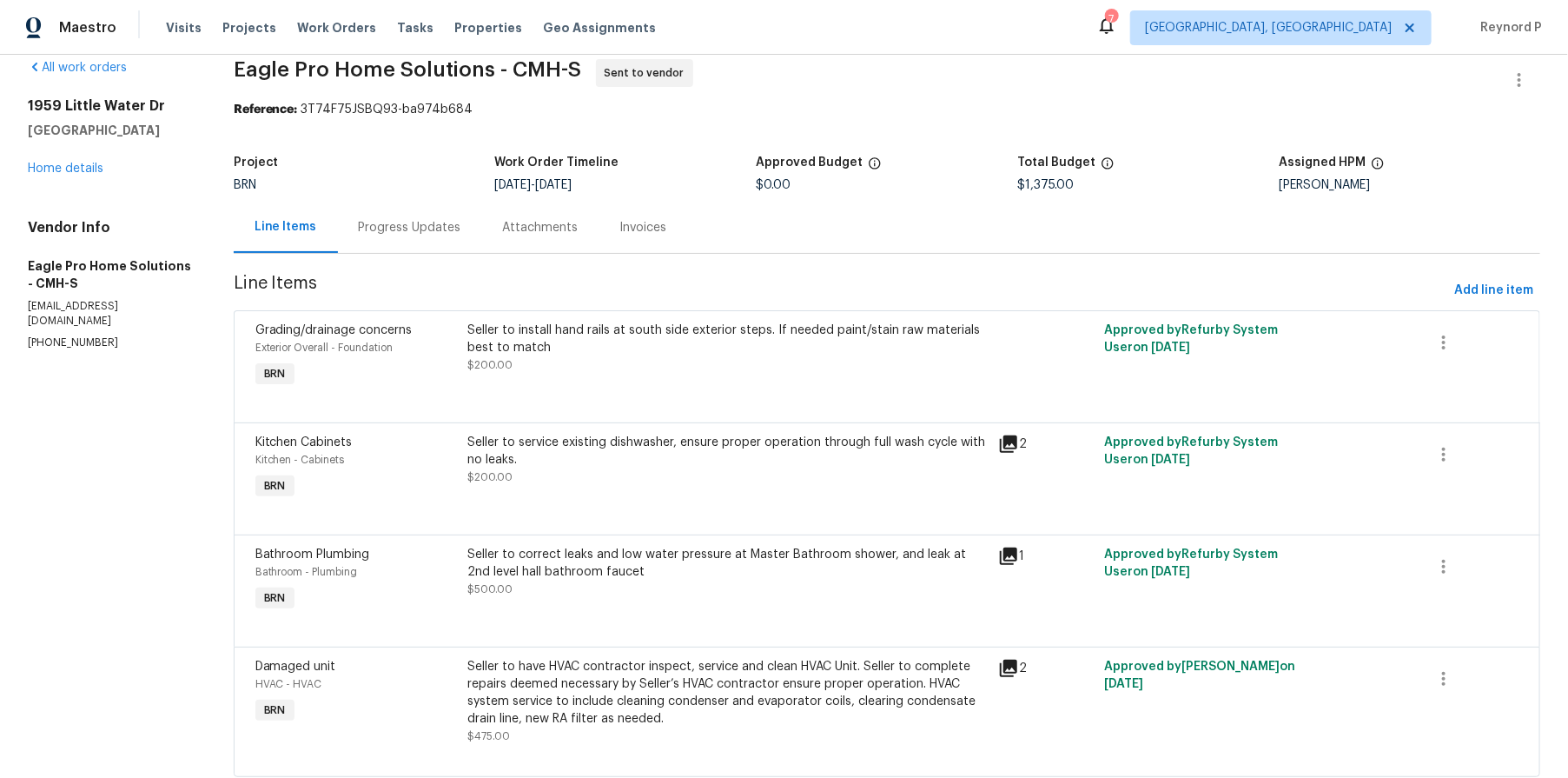
scroll to position [73, 0]
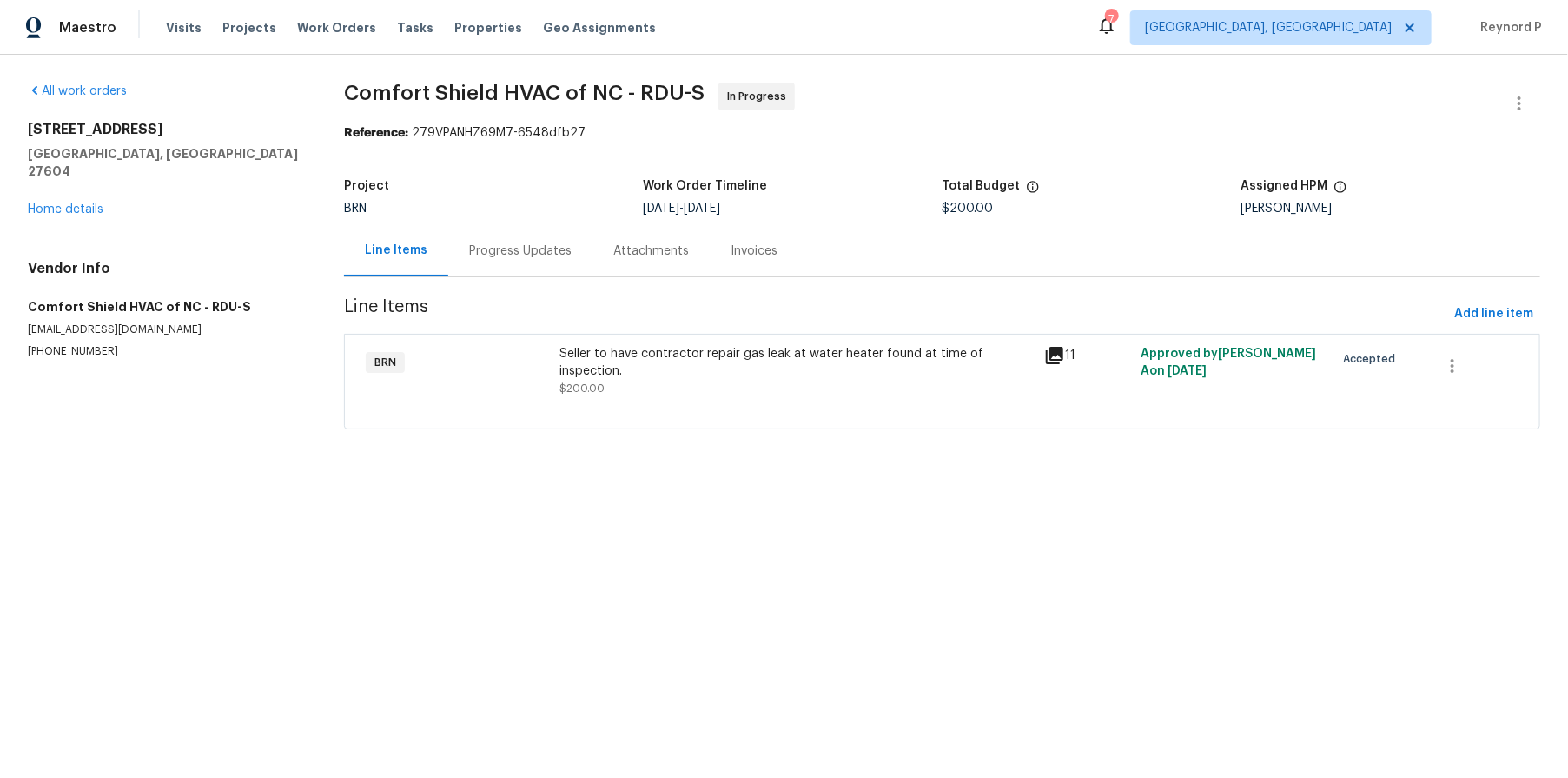
click at [523, 256] on div "Progress Updates" at bounding box center [520, 251] width 103 height 17
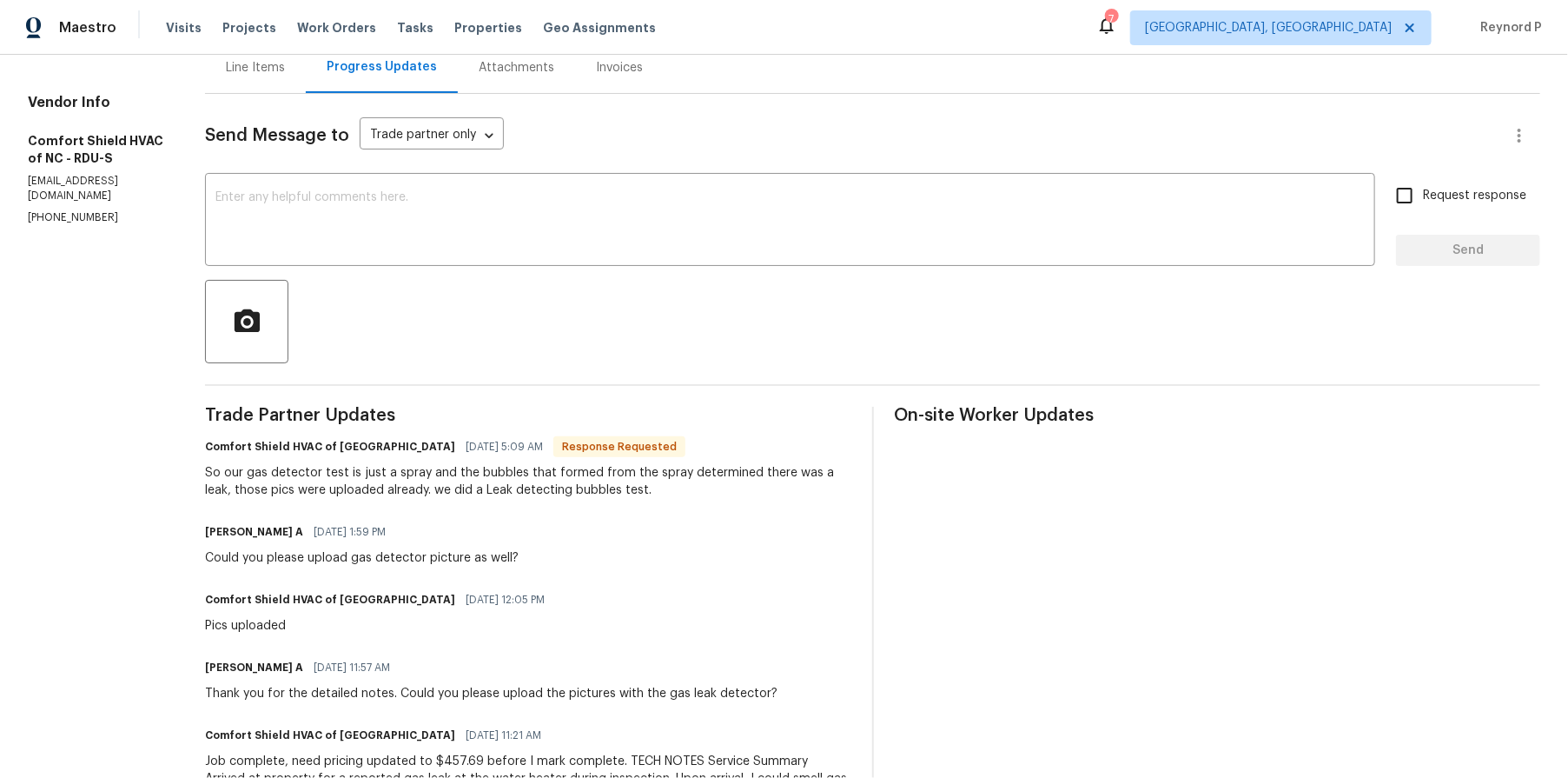
scroll to position [22, 0]
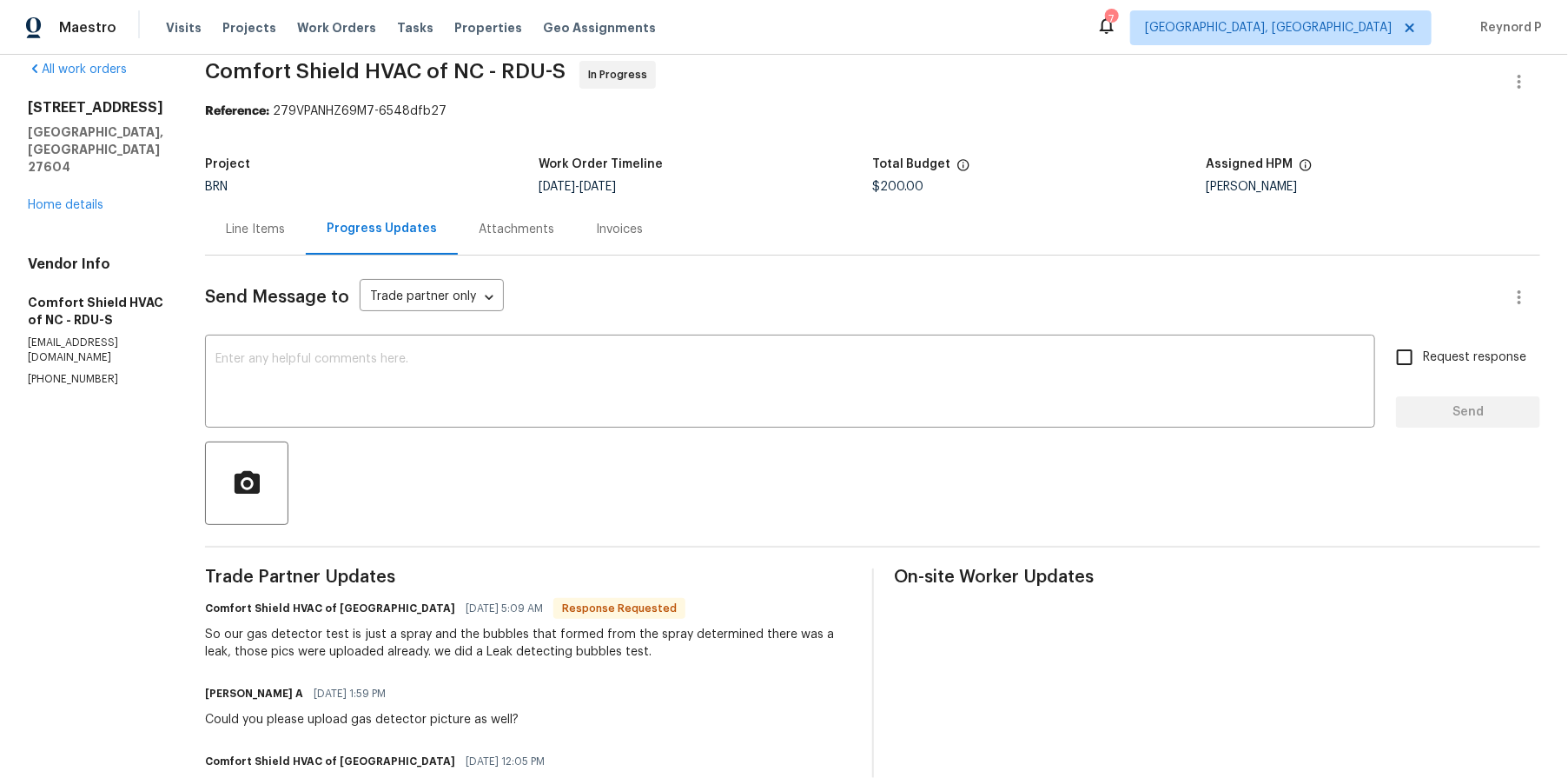
click at [299, 220] on div "Line Items" at bounding box center [255, 229] width 101 height 51
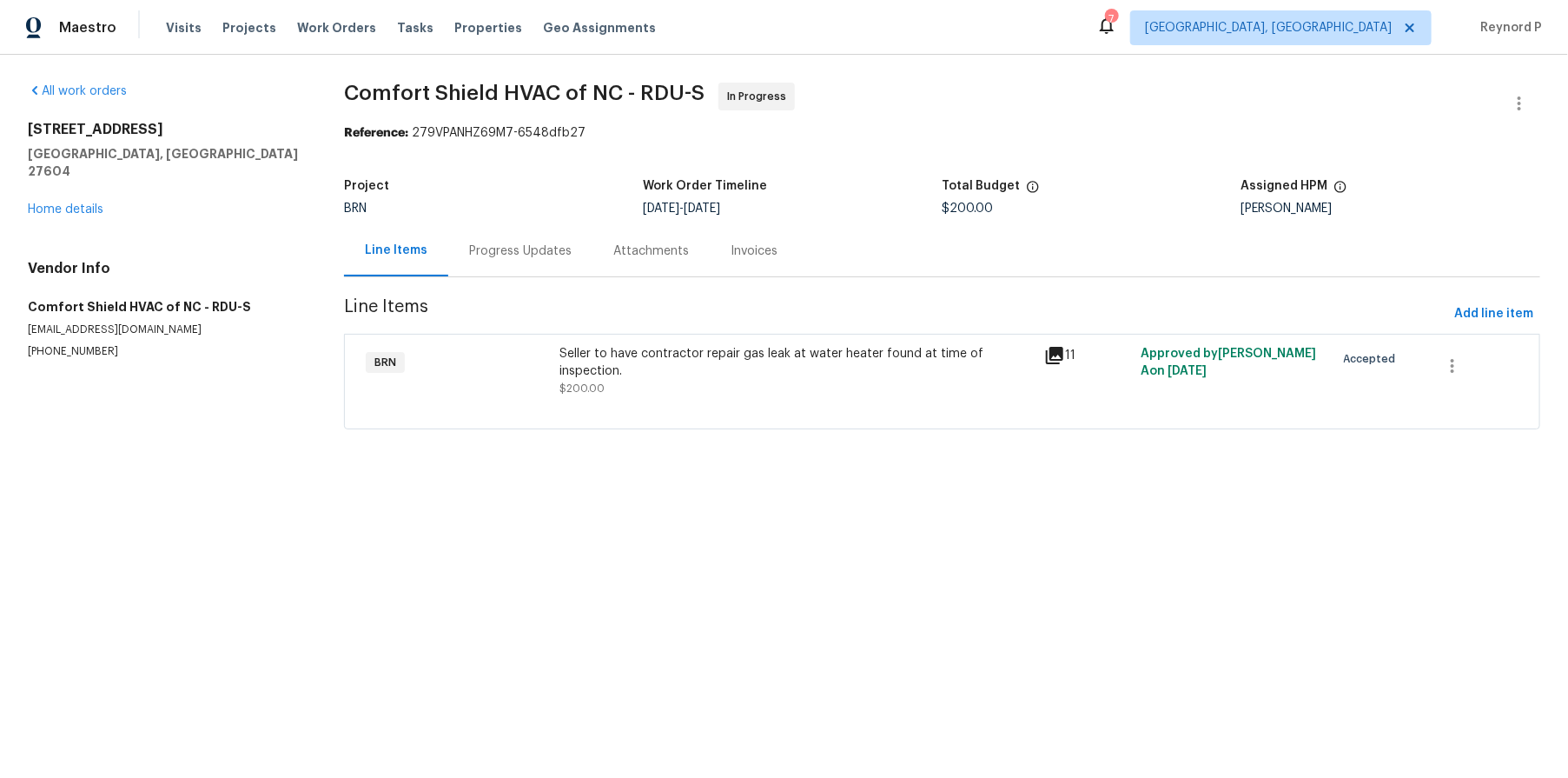
click at [682, 358] on div "Seller to have contractor repair gas leak at water heater found at time of insp…" at bounding box center [797, 362] width 475 height 34
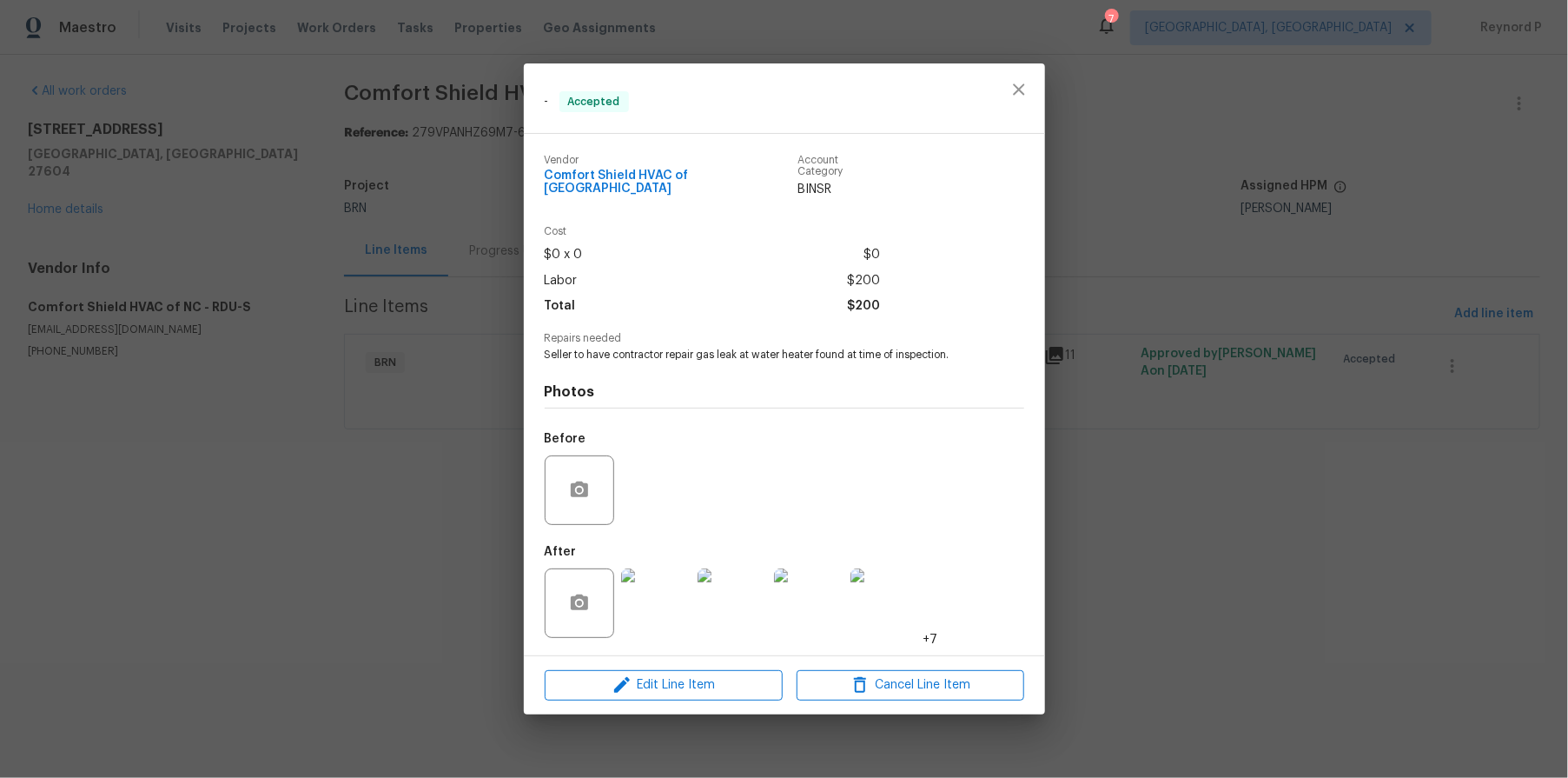
click at [649, 604] on img at bounding box center [656, 603] width 70 height 70
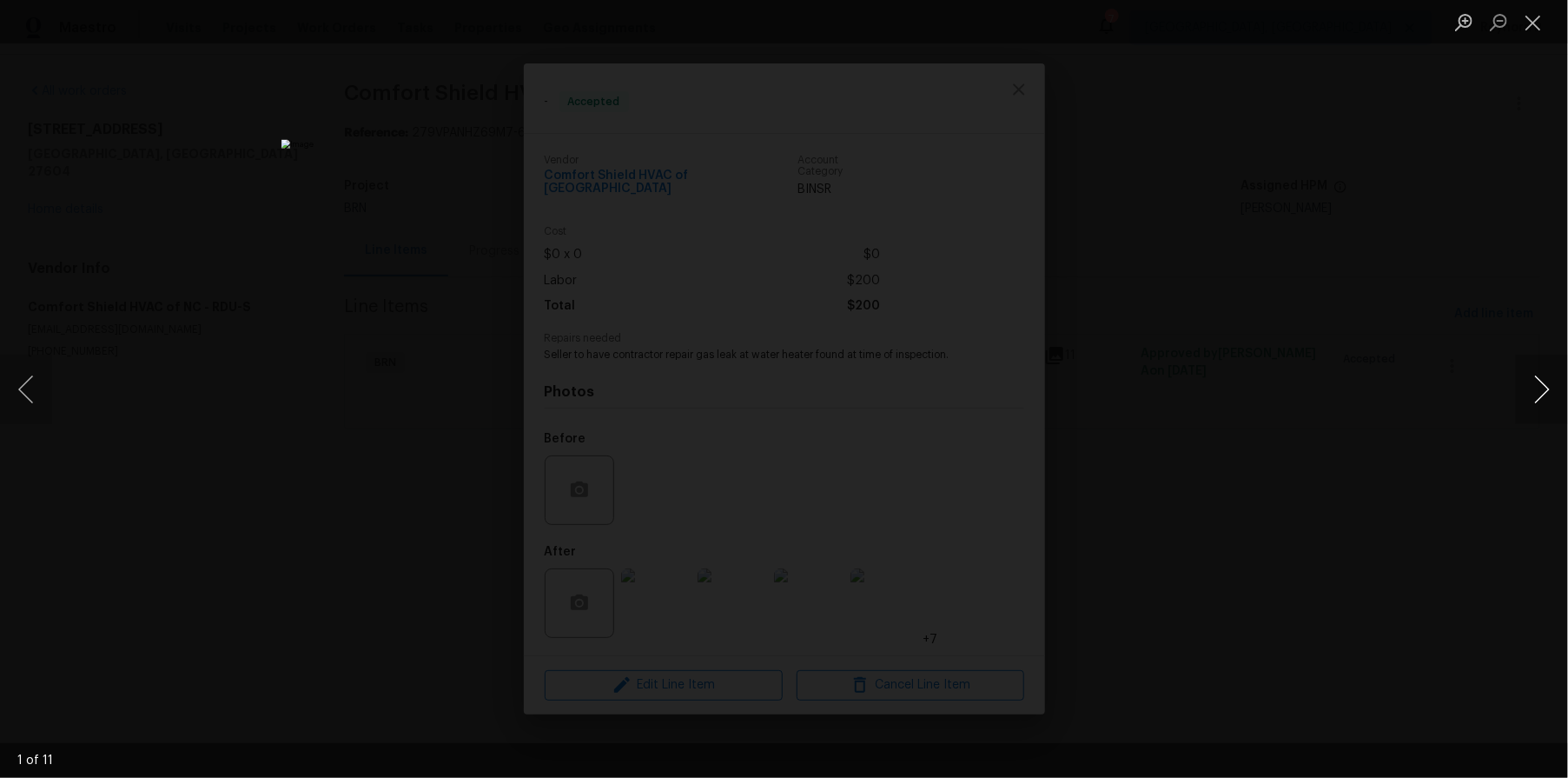
click at [1546, 383] on button "Next image" at bounding box center [1542, 389] width 52 height 70
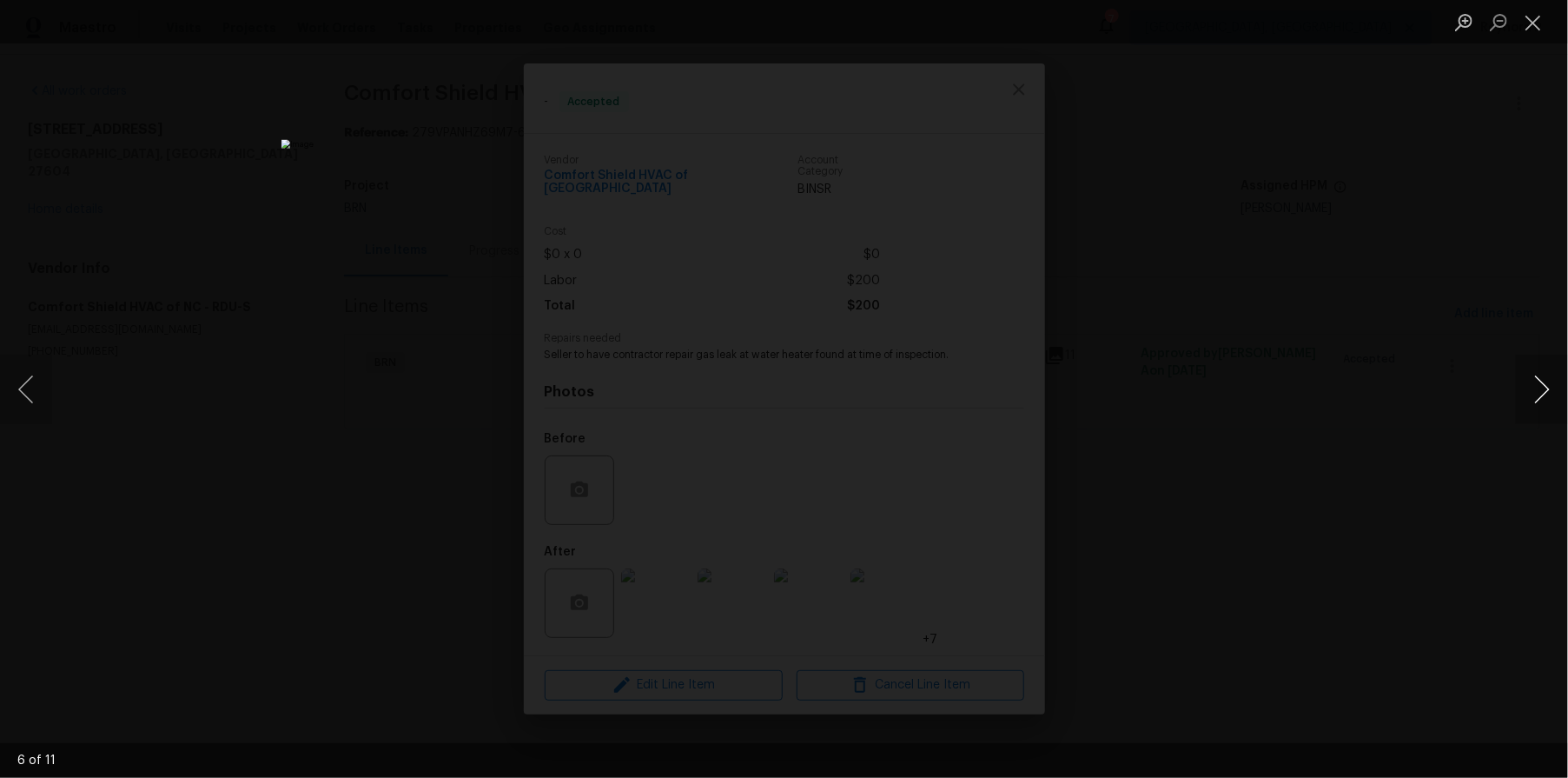
click at [1546, 383] on button "Next image" at bounding box center [1542, 389] width 52 height 70
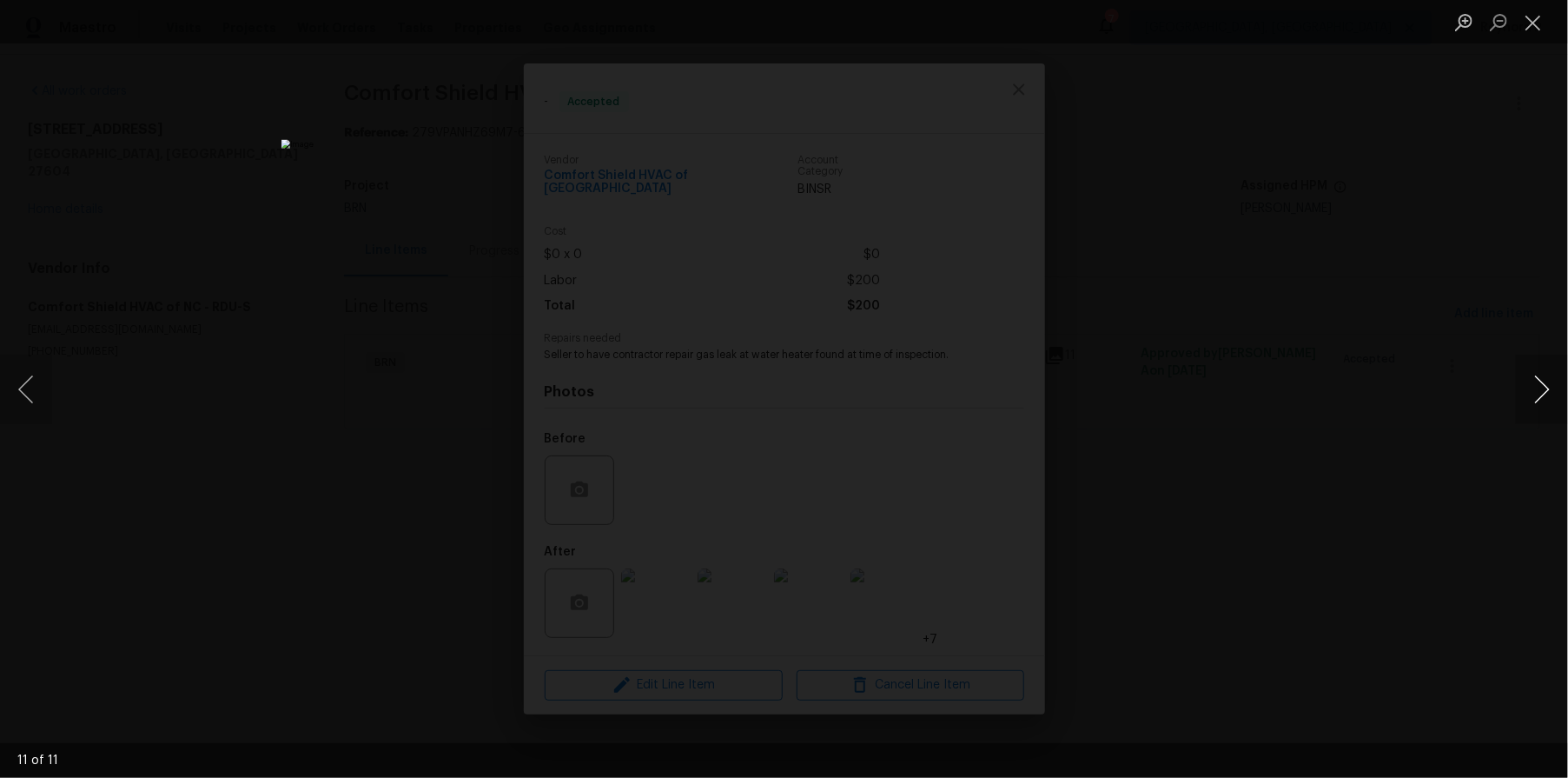
click at [1546, 383] on button "Next image" at bounding box center [1542, 389] width 52 height 70
click at [1395, 376] on div "Lightbox" at bounding box center [784, 389] width 1568 height 778
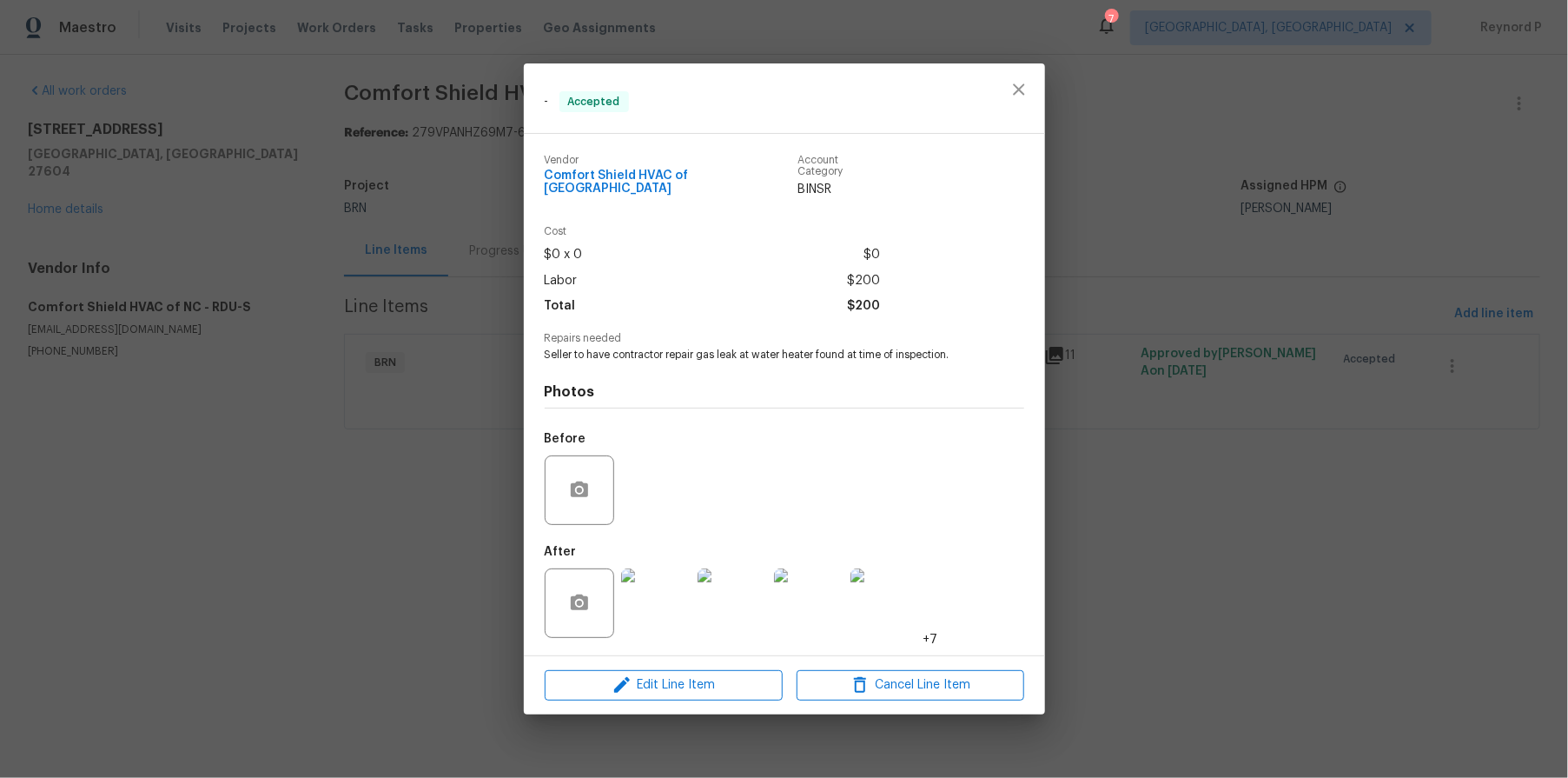
click at [1260, 444] on div "- Accepted Vendor Comfort Shield HVAC of NC Account Category BINSR Cost $0 x 0 …" at bounding box center [784, 389] width 1568 height 778
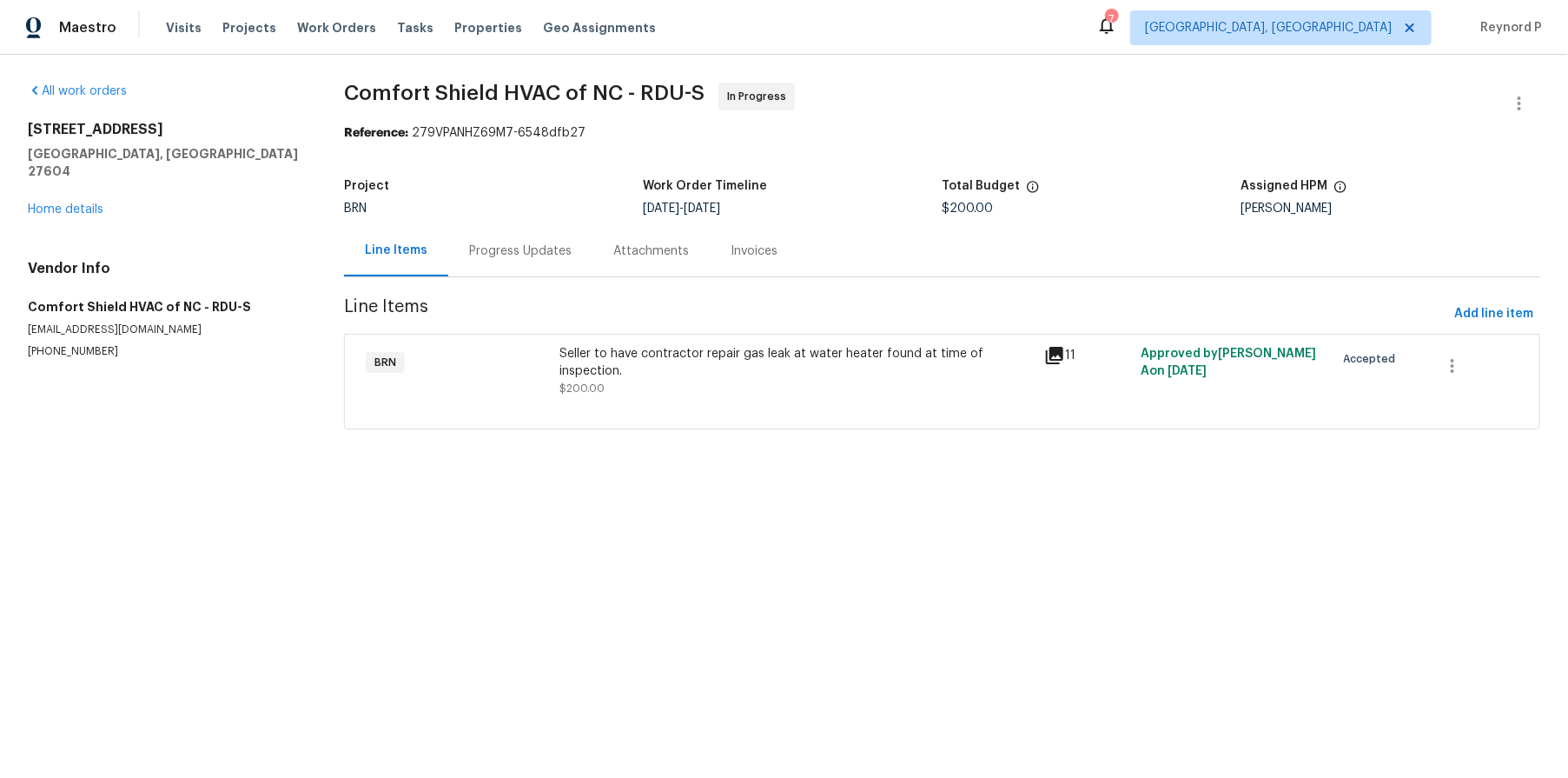
click at [502, 270] on div "Progress Updates" at bounding box center [519, 251] width 144 height 51
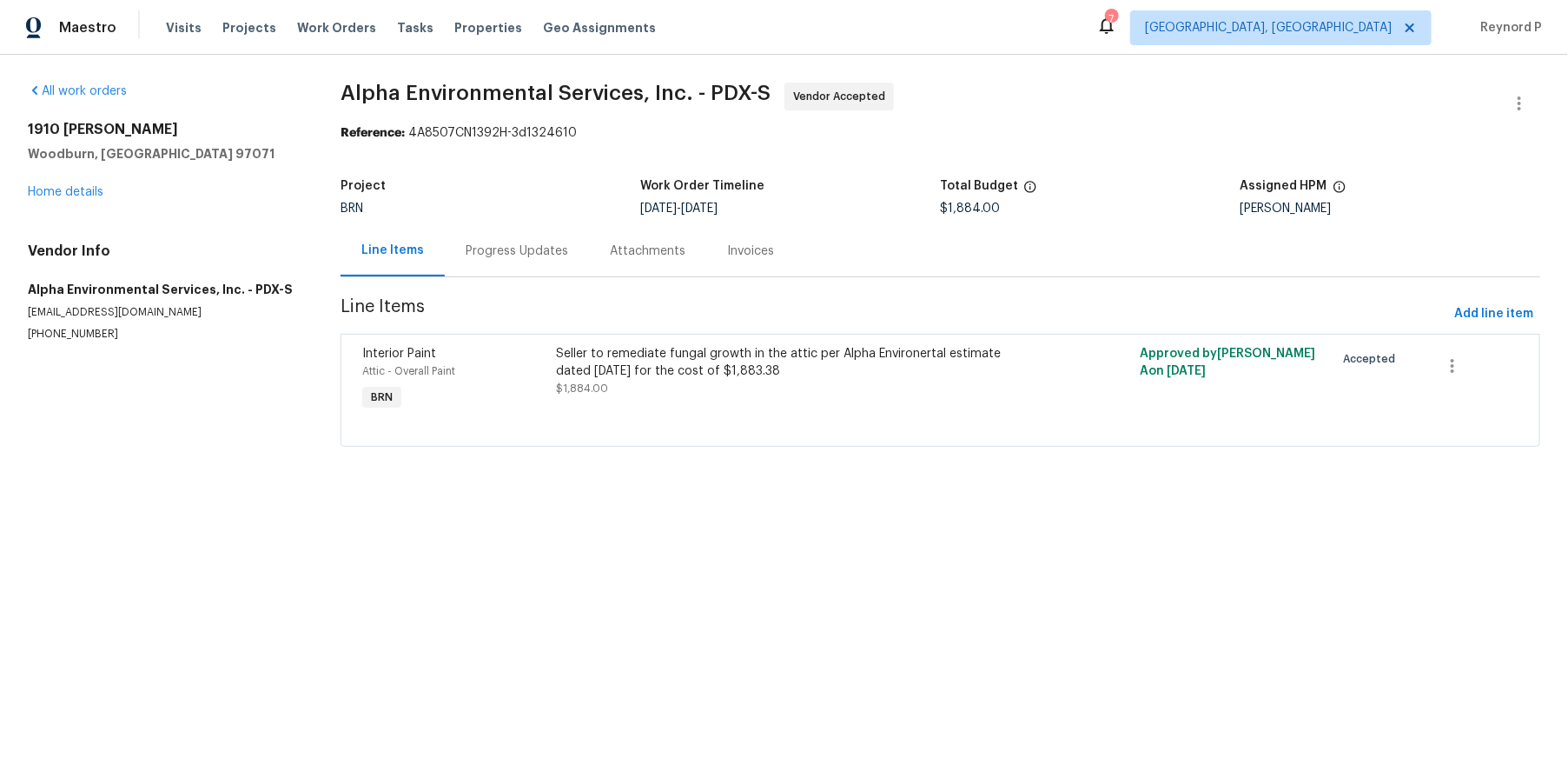
click at [466, 256] on div "Progress Updates" at bounding box center [518, 251] width 103 height 17
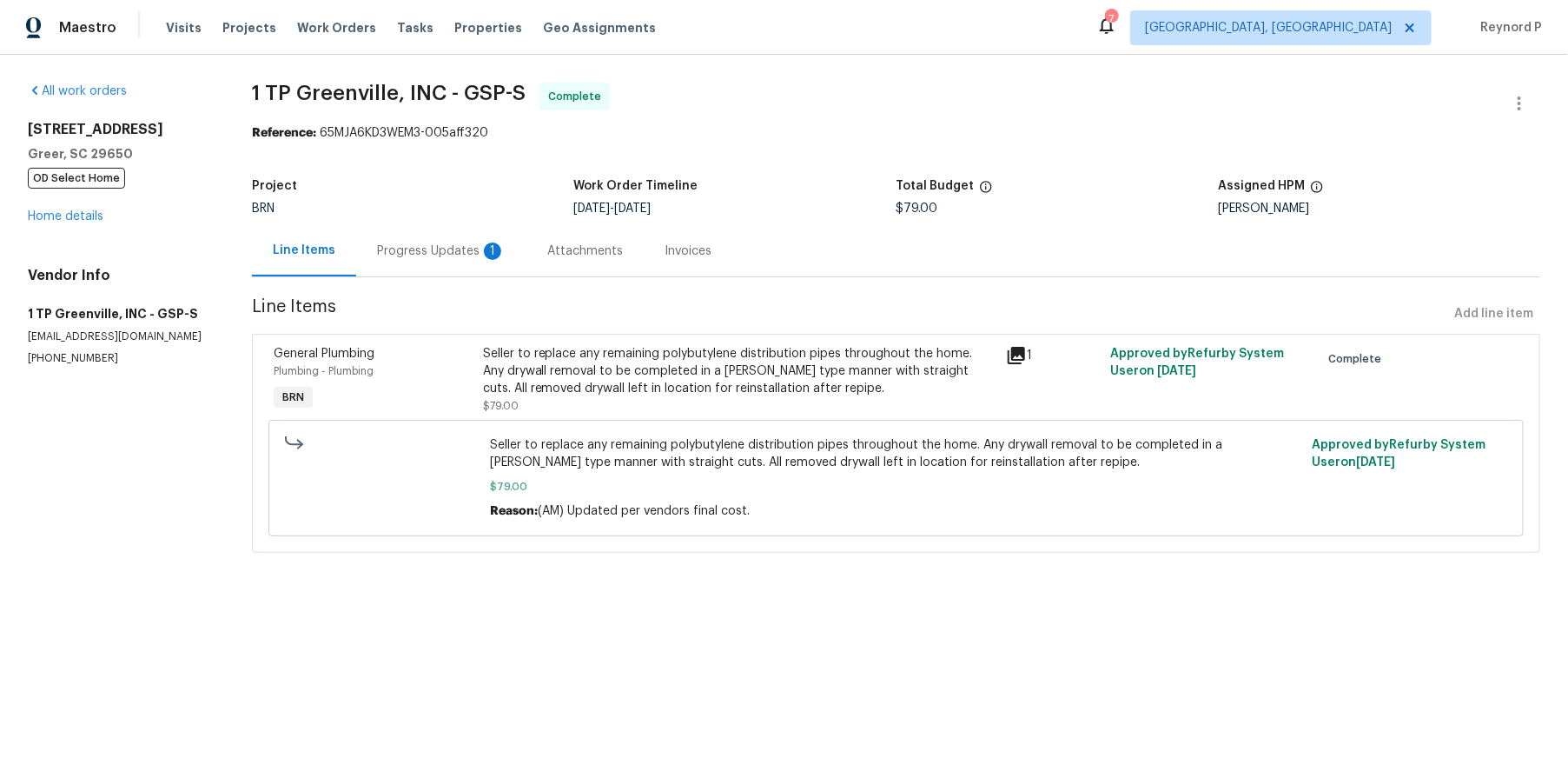
click at [421, 240] on div "Progress Updates 1" at bounding box center [441, 251] width 171 height 51
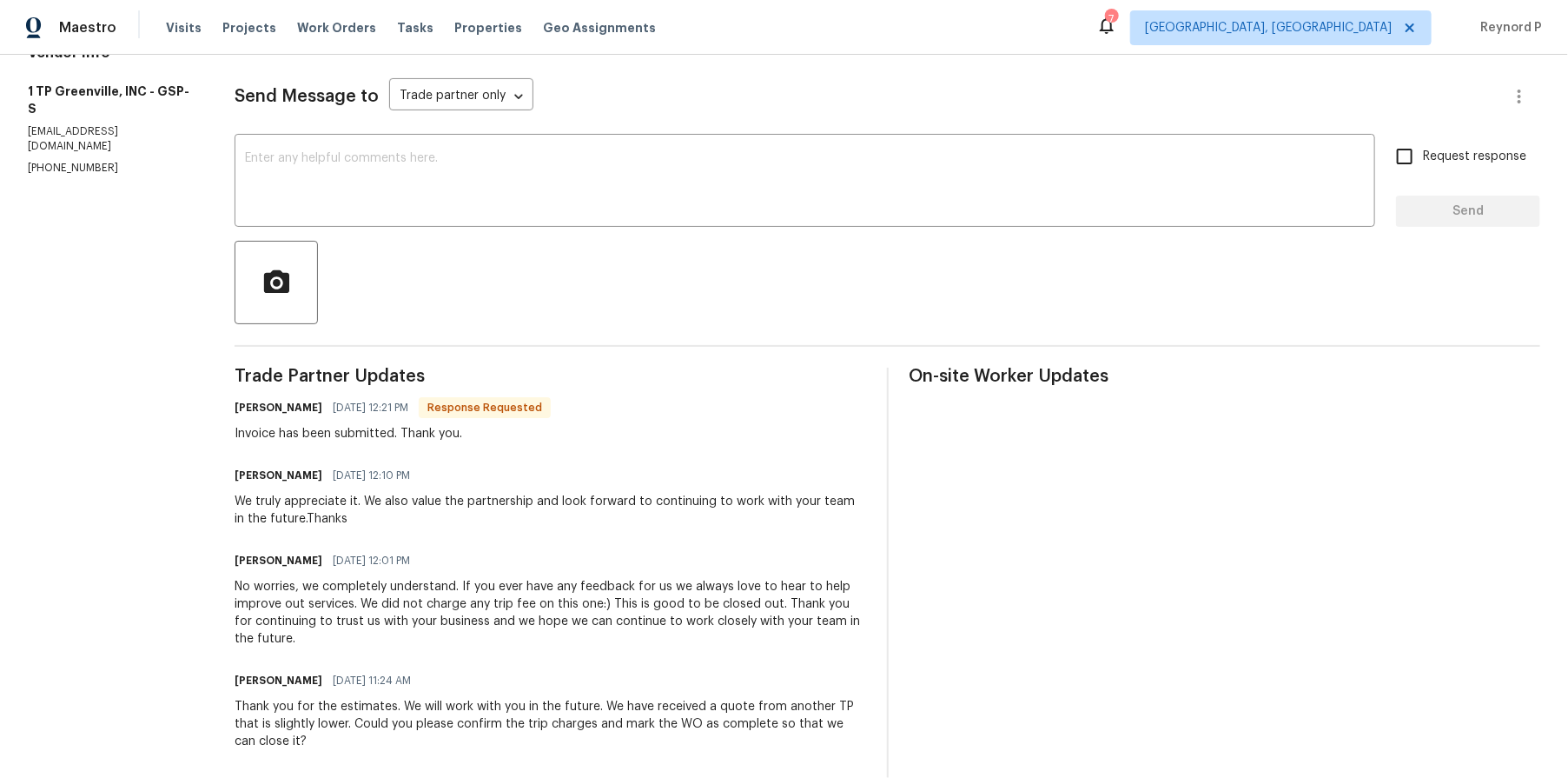
scroll to position [269, 0]
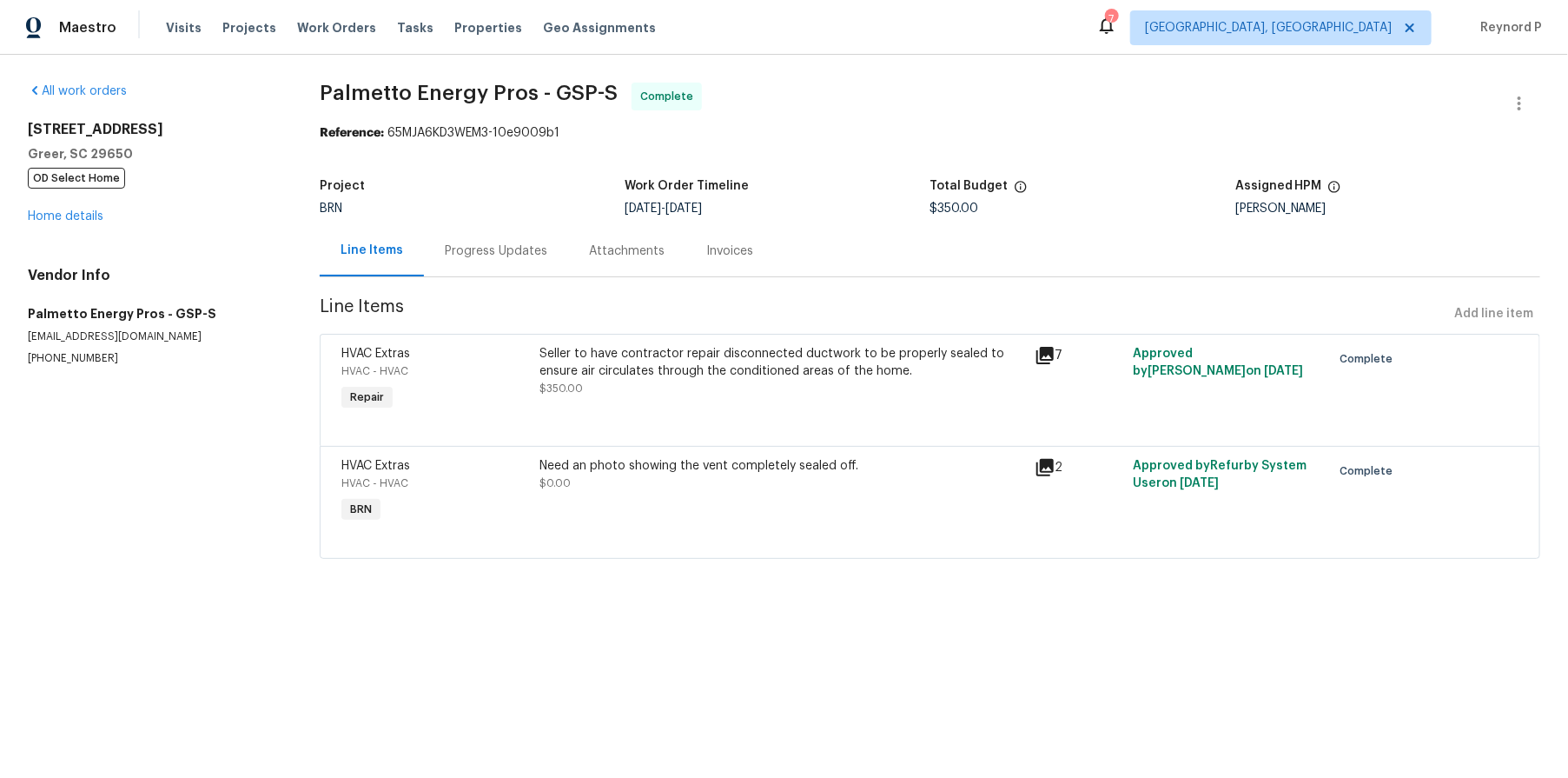
click at [477, 247] on div "Progress Updates" at bounding box center [497, 251] width 103 height 17
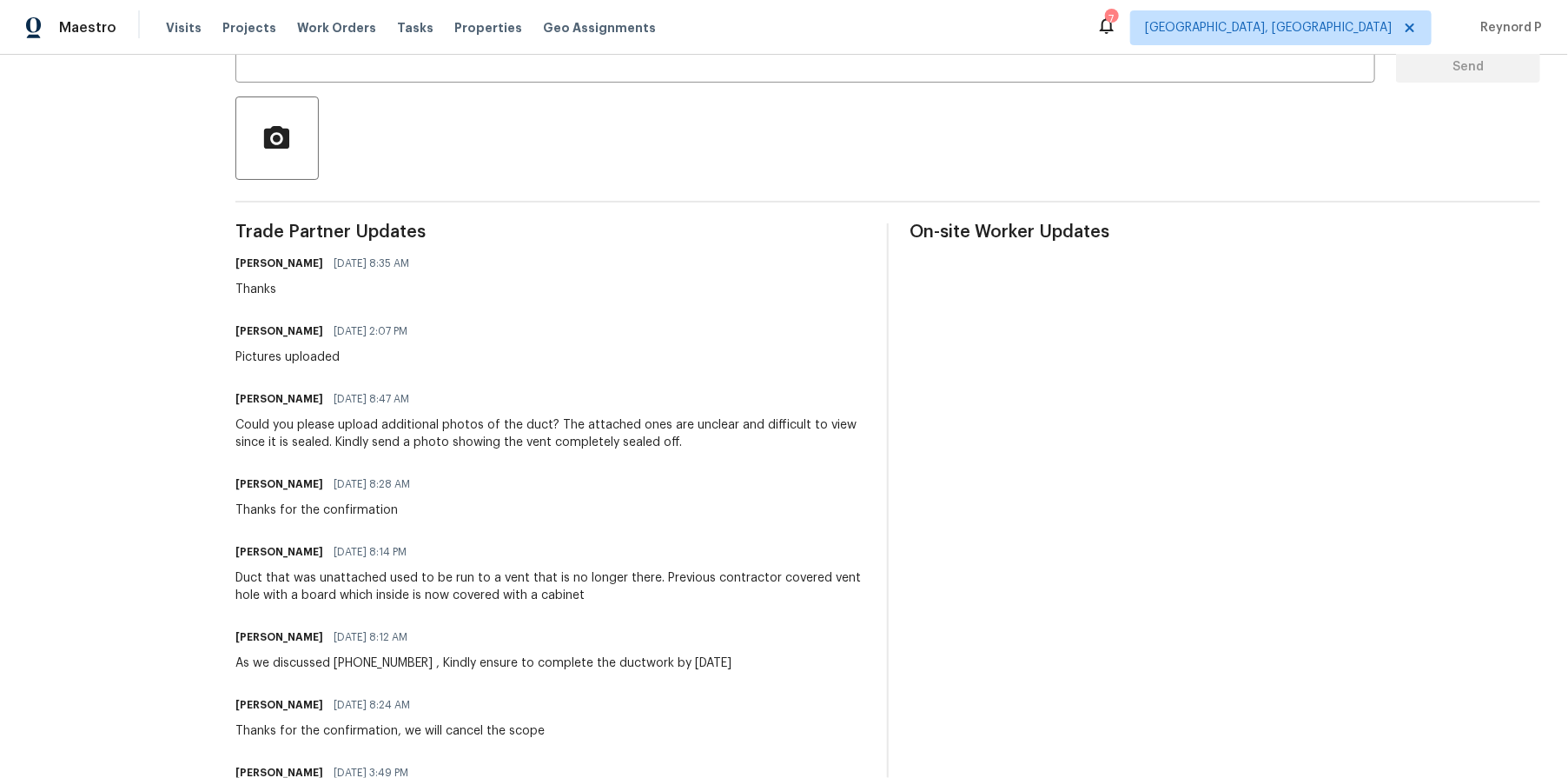
scroll to position [335, 0]
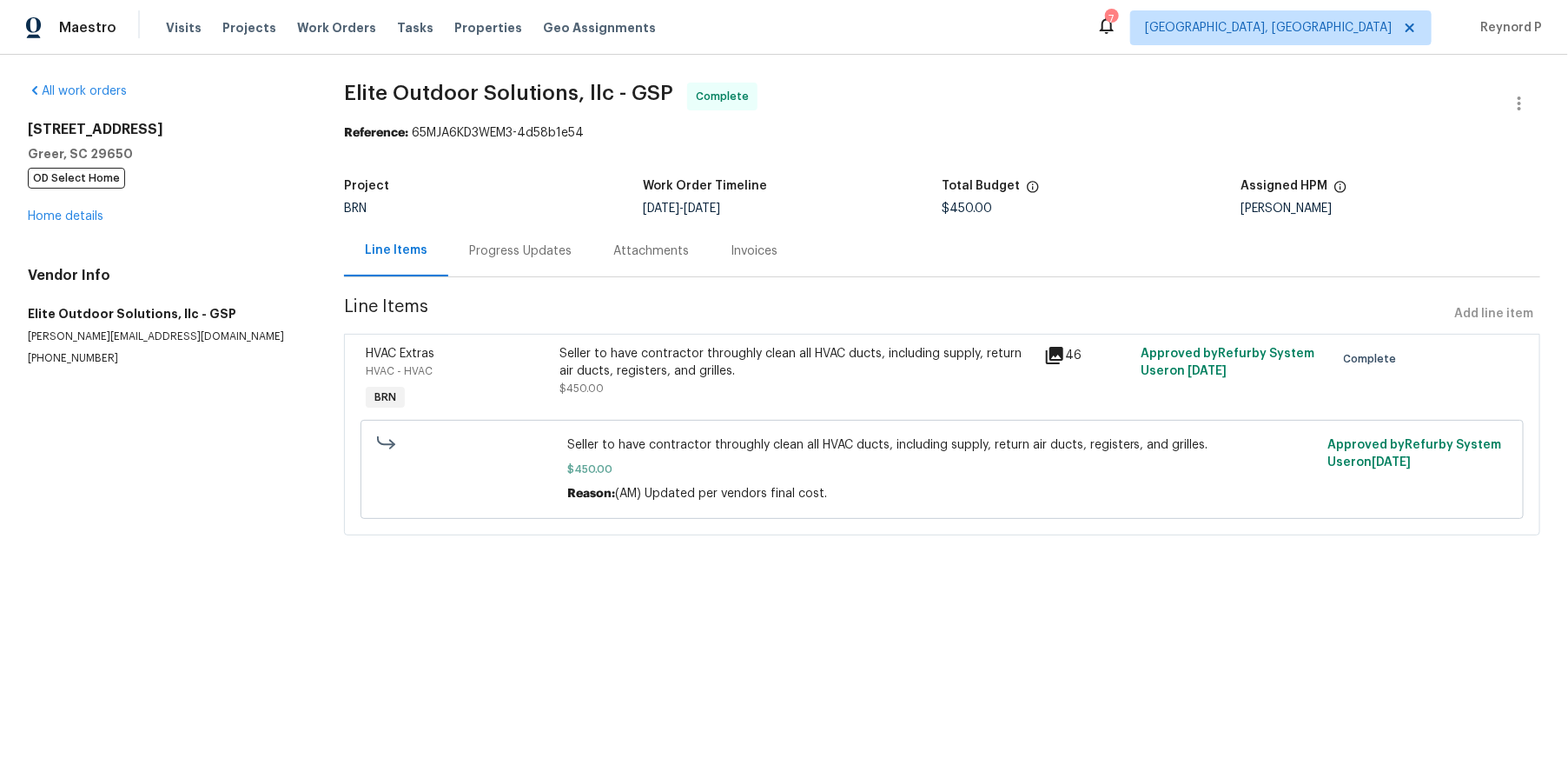
click at [530, 256] on div "Progress Updates" at bounding box center [520, 251] width 103 height 17
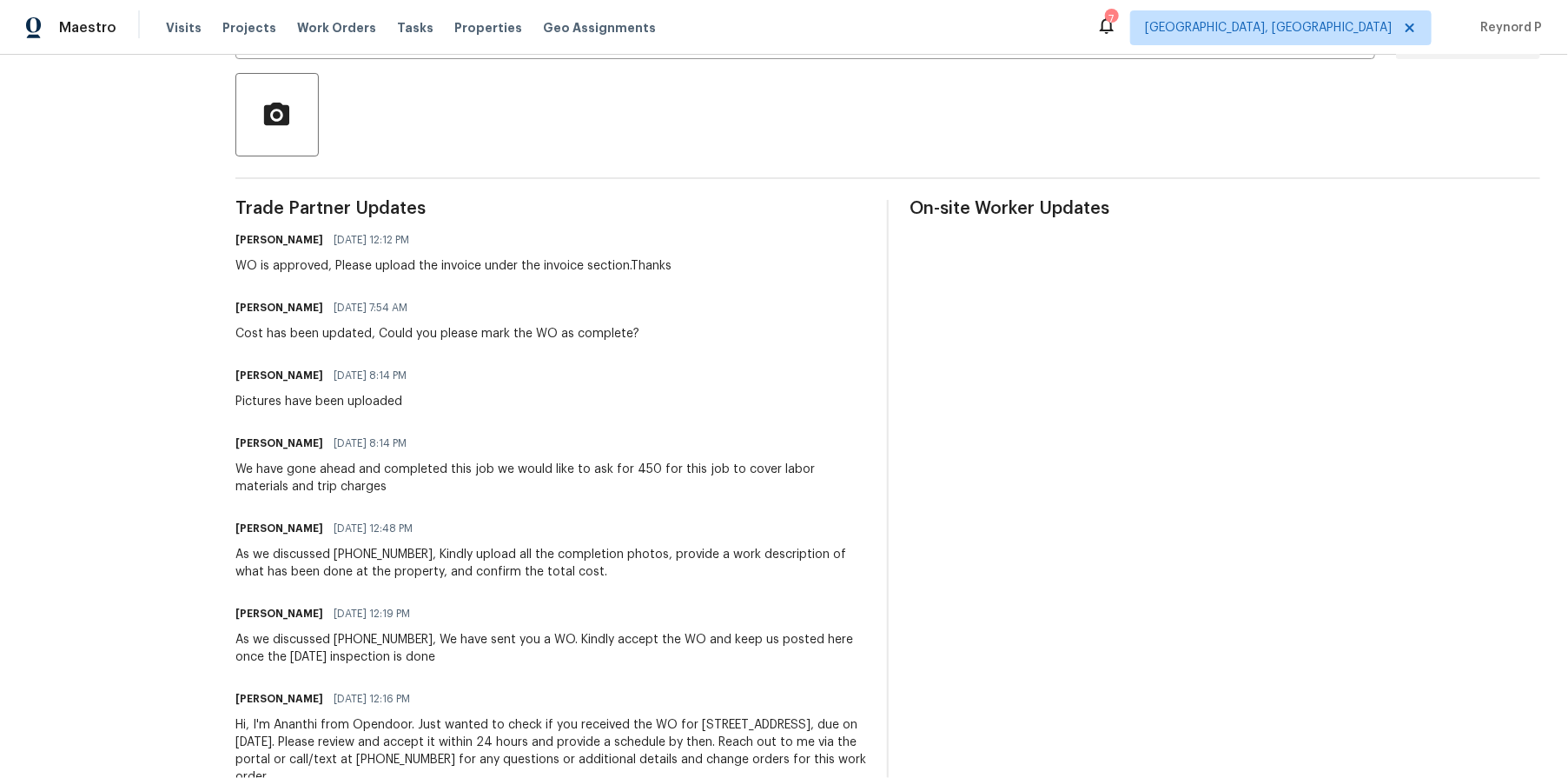
scroll to position [364, 0]
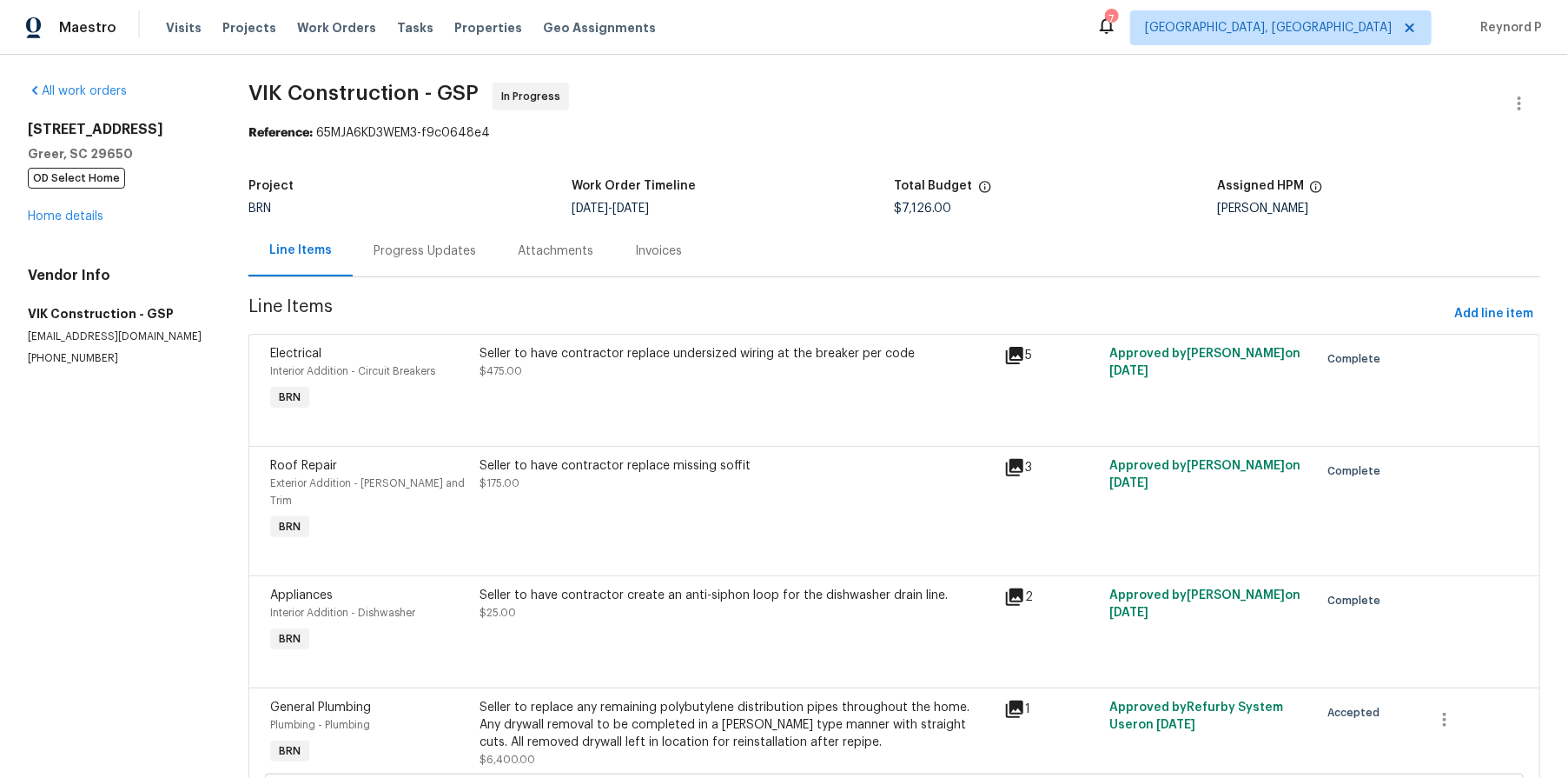
click at [431, 249] on div "Progress Updates" at bounding box center [425, 251] width 103 height 17
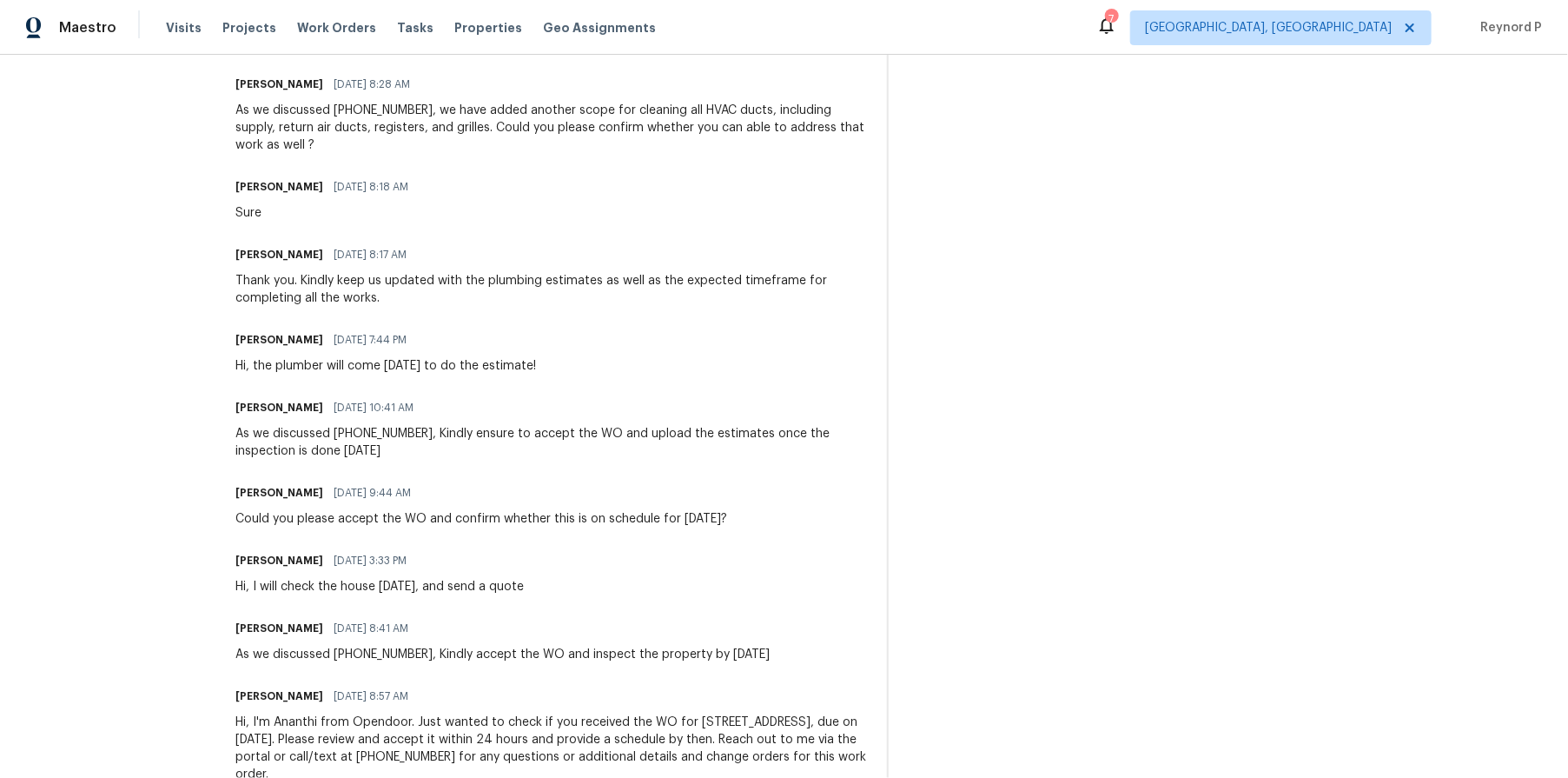
scroll to position [1856, 0]
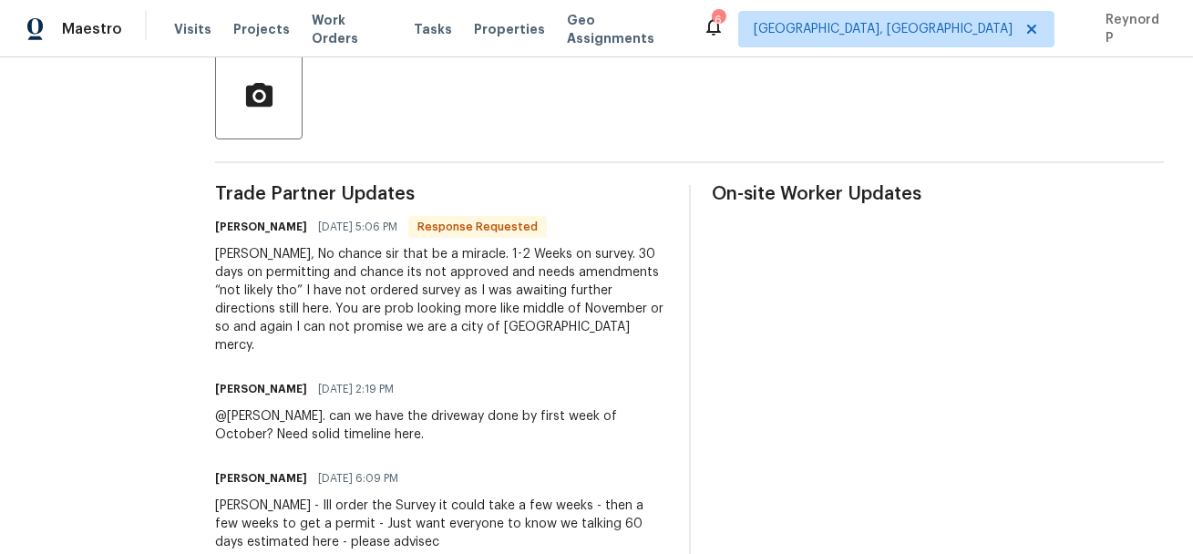
scroll to position [438, 0]
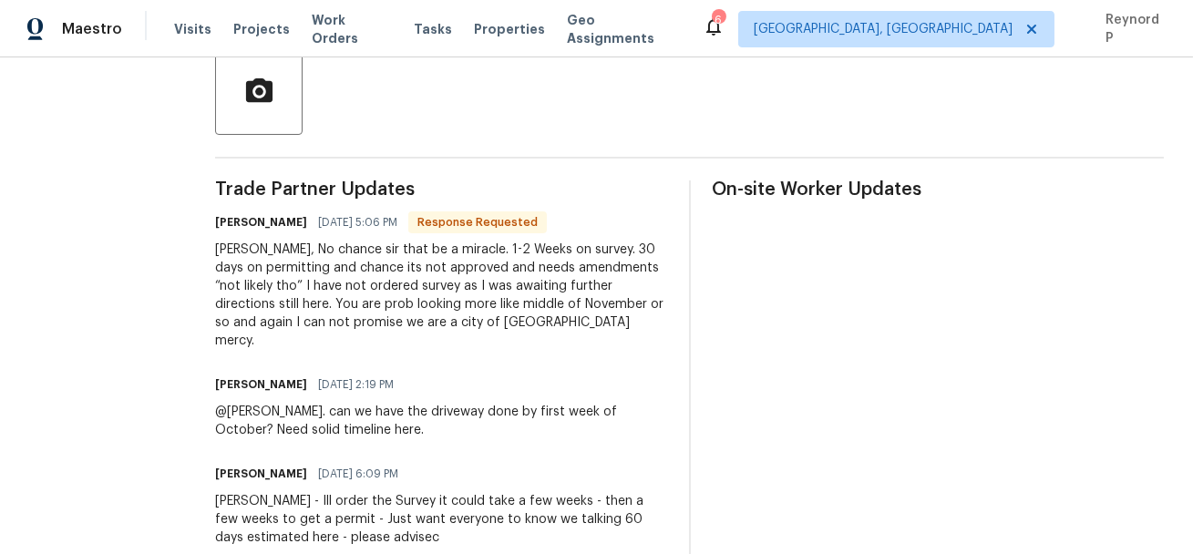
click at [496, 276] on div "Josh, No chance sir that be a miracle. 1-2 Weeks on survey. 30 days on permitti…" at bounding box center [441, 295] width 452 height 109
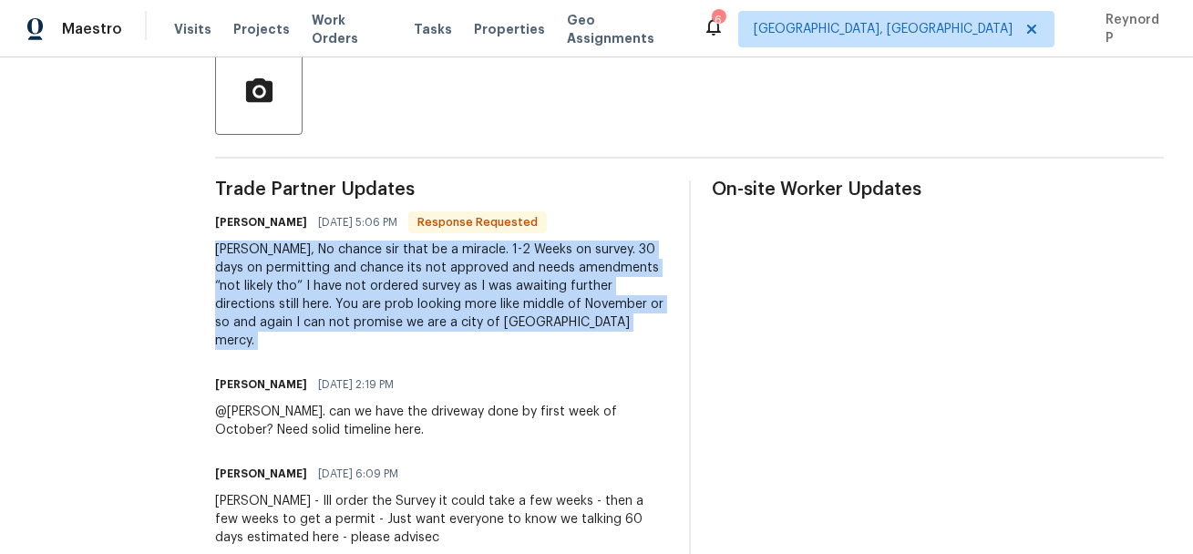
click at [496, 276] on div "Josh, No chance sir that be a miracle. 1-2 Weeks on survey. 30 days on permitti…" at bounding box center [441, 295] width 452 height 109
click at [469, 320] on div "Josh, No chance sir that be a miracle. 1-2 Weeks on survey. 30 days on permitti…" at bounding box center [441, 295] width 452 height 109
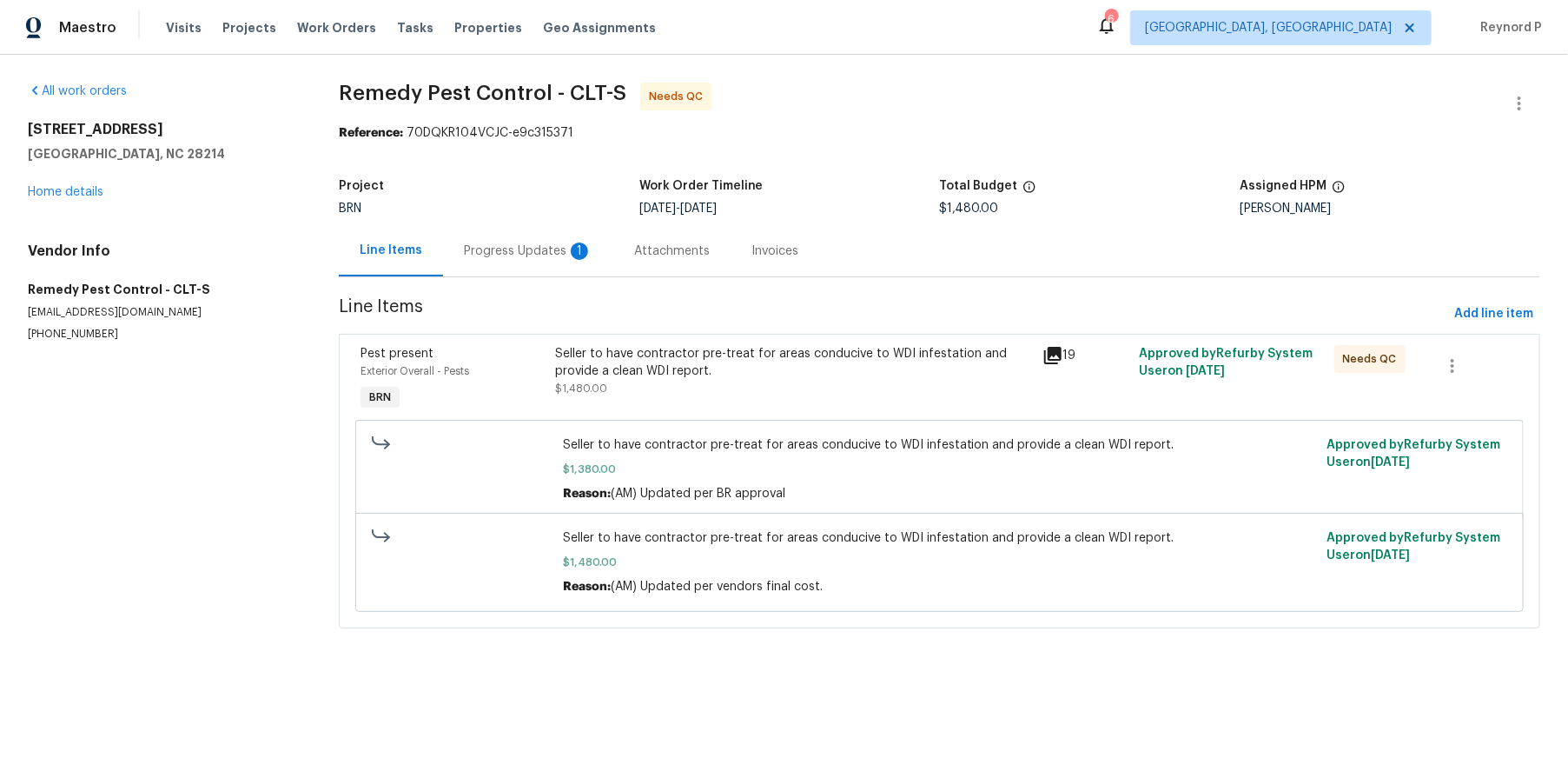
click at [535, 252] on div "Progress Updates 1" at bounding box center [528, 251] width 129 height 17
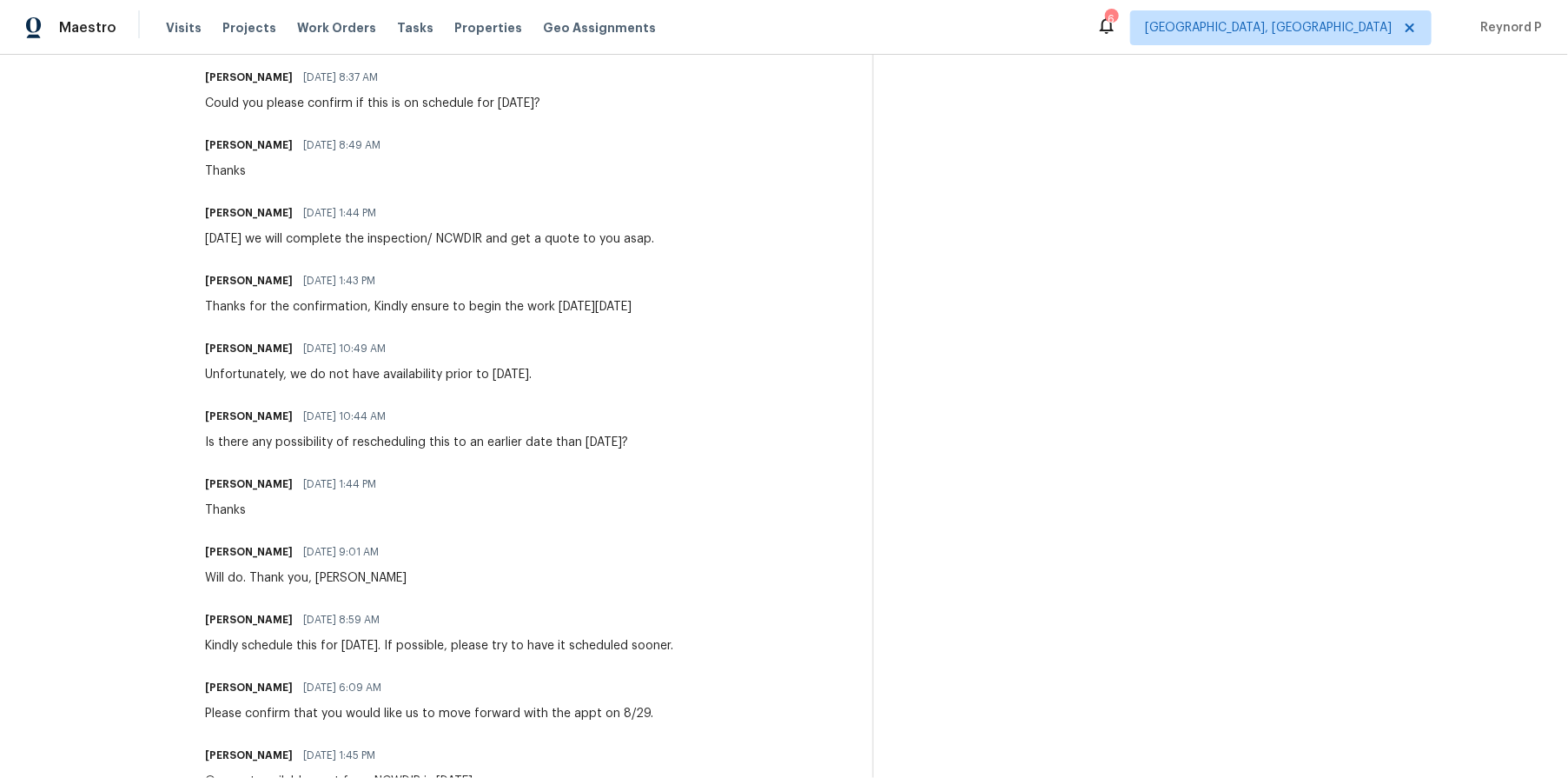
scroll to position [2353, 0]
